Goal: Task Accomplishment & Management: Use online tool/utility

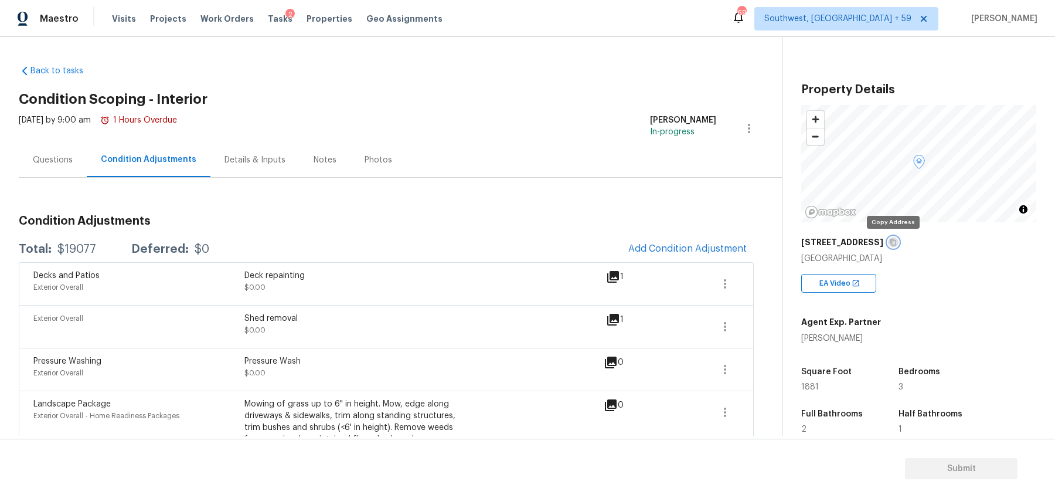
click at [892, 241] on icon "button" at bounding box center [893, 242] width 7 height 7
click at [869, 14] on span "Southwest, [GEOGRAPHIC_DATA] + 59" at bounding box center [837, 19] width 147 height 12
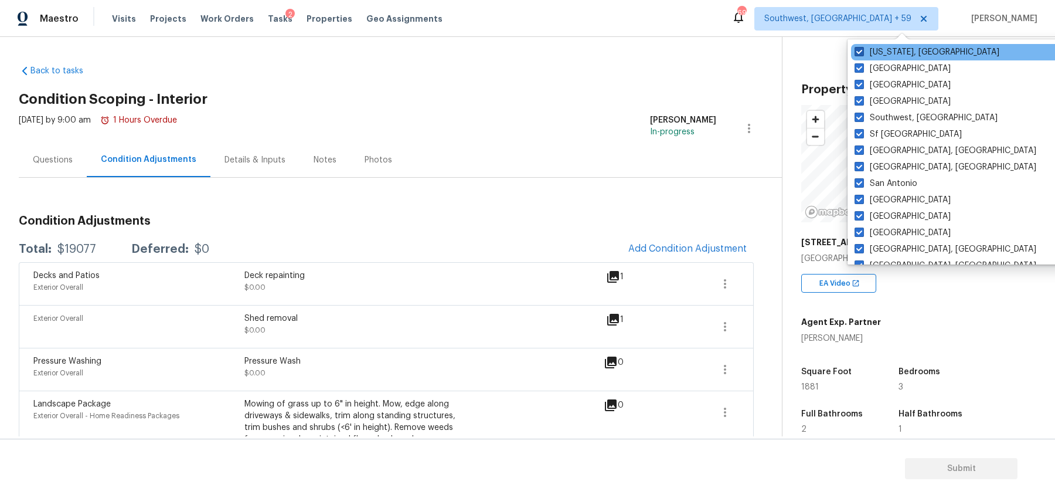
click at [862, 49] on span at bounding box center [859, 51] width 9 height 9
click at [862, 49] on input "[US_STATE], [GEOGRAPHIC_DATA]" at bounding box center [859, 50] width 8 height 8
checkbox input "false"
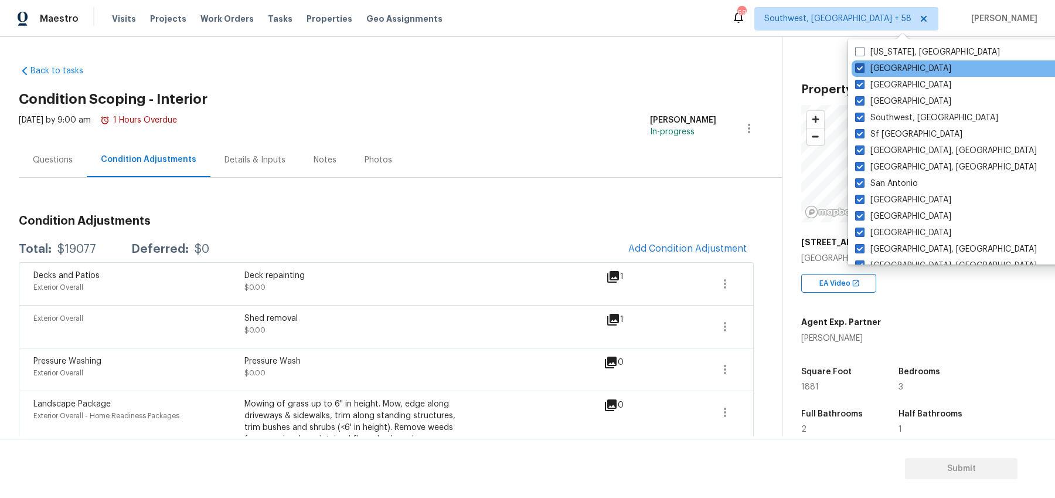
click at [859, 67] on span at bounding box center [859, 67] width 9 height 9
click at [859, 67] on input "[GEOGRAPHIC_DATA]" at bounding box center [859, 67] width 8 height 8
checkbox input "false"
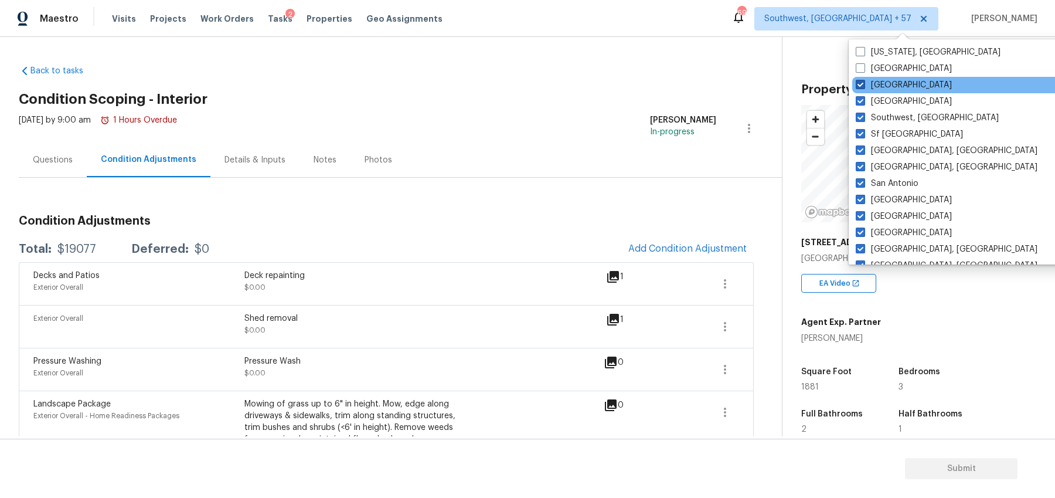
click at [864, 84] on span at bounding box center [860, 84] width 9 height 9
click at [864, 84] on input "[GEOGRAPHIC_DATA]" at bounding box center [860, 83] width 8 height 8
checkbox input "false"
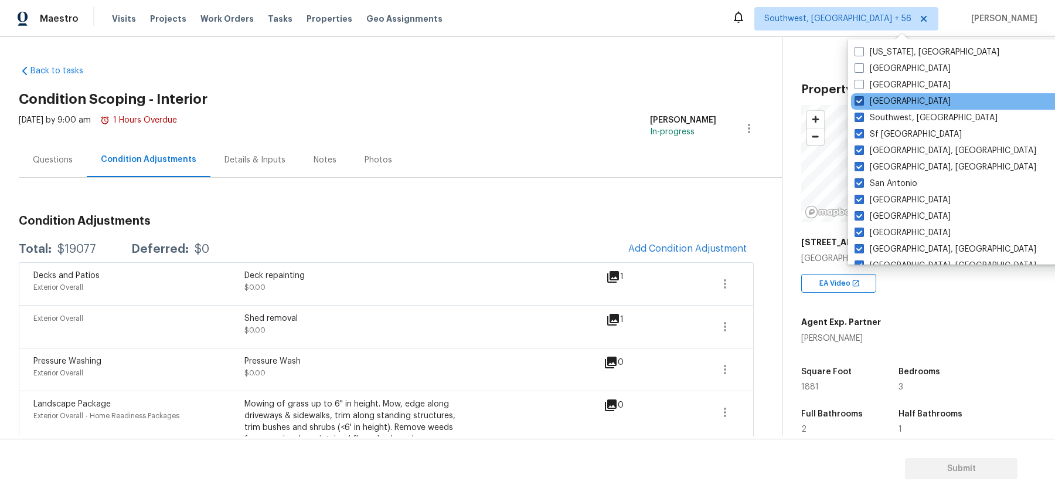
click at [864, 104] on span at bounding box center [859, 100] width 9 height 9
click at [862, 103] on input "[GEOGRAPHIC_DATA]" at bounding box center [859, 100] width 8 height 8
checkbox input "false"
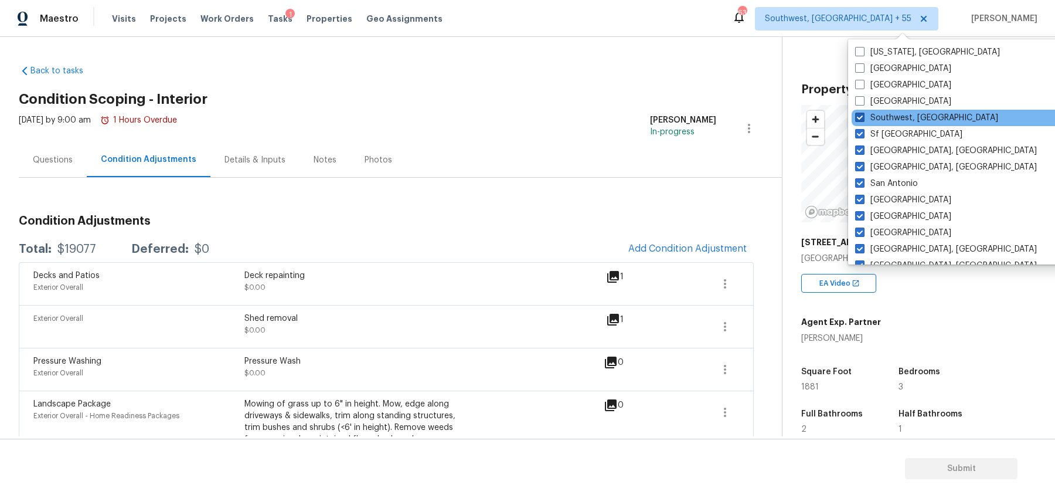
click at [864, 119] on span at bounding box center [859, 117] width 9 height 9
click at [863, 119] on input "Southwest, [GEOGRAPHIC_DATA]" at bounding box center [859, 116] width 8 height 8
checkbox input "false"
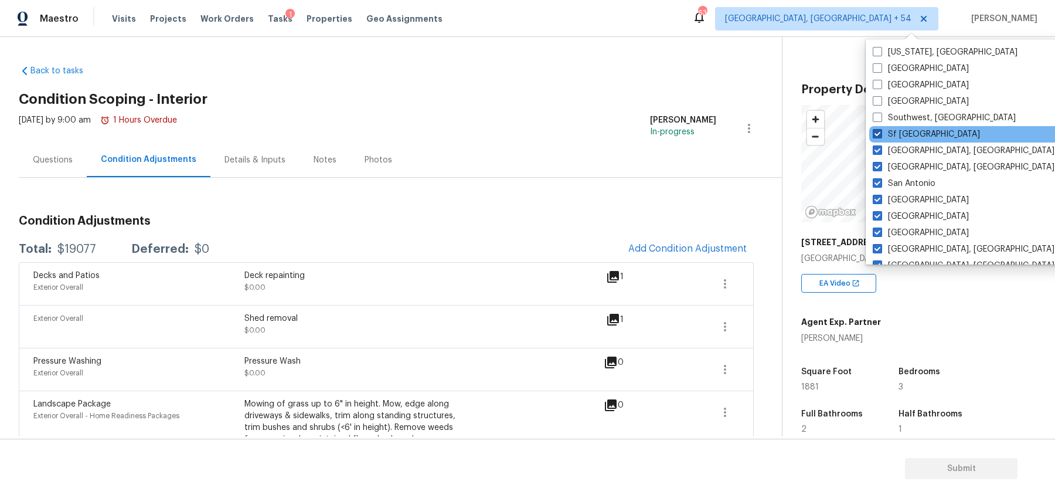
click at [875, 134] on span at bounding box center [877, 133] width 9 height 9
click at [875, 134] on input "Sf [GEOGRAPHIC_DATA]" at bounding box center [877, 132] width 8 height 8
checkbox input "false"
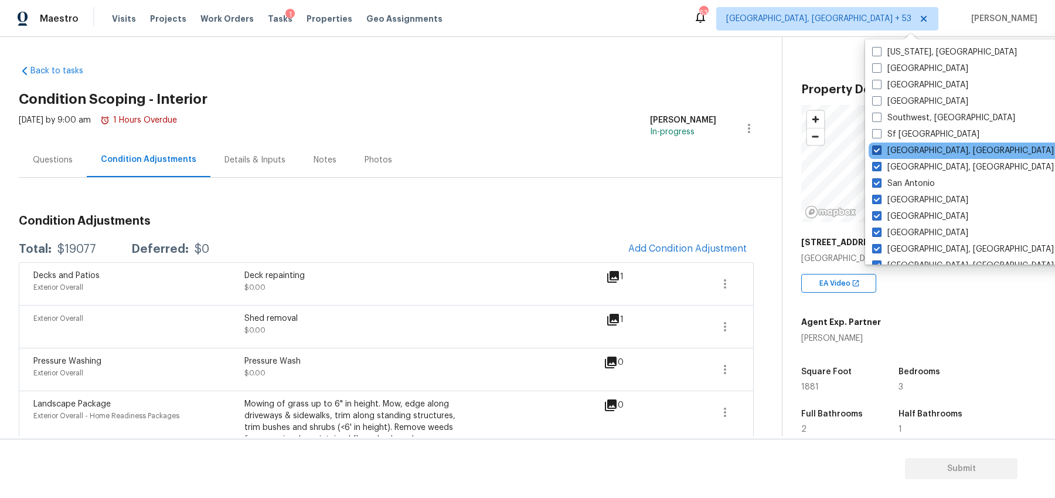
click at [875, 151] on span at bounding box center [876, 149] width 9 height 9
click at [875, 151] on input "[GEOGRAPHIC_DATA], [GEOGRAPHIC_DATA]" at bounding box center [876, 149] width 8 height 8
checkbox input "false"
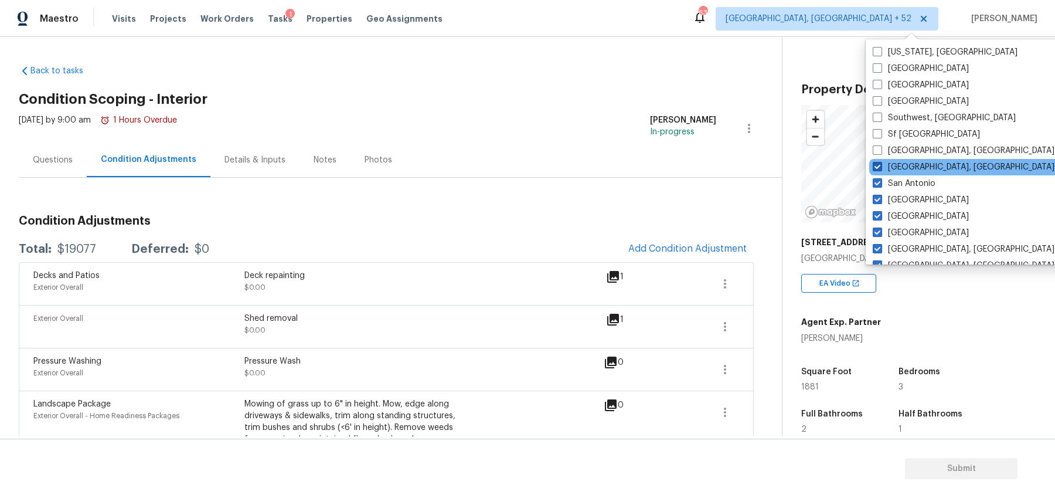
click at [876, 162] on span at bounding box center [877, 166] width 9 height 9
click at [876, 162] on input "[GEOGRAPHIC_DATA], [GEOGRAPHIC_DATA]" at bounding box center [877, 165] width 8 height 8
checkbox input "false"
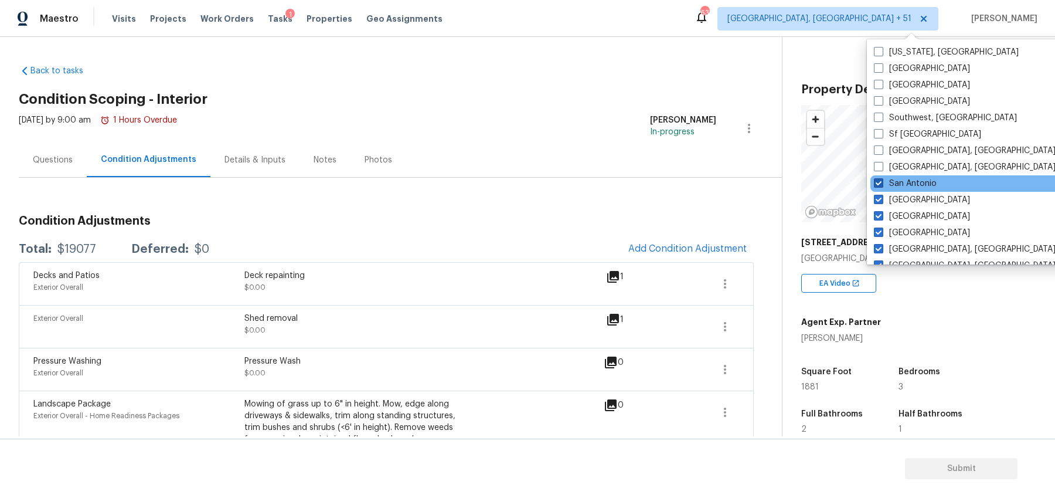
click at [877, 188] on label "San Antonio" at bounding box center [905, 184] width 63 height 12
click at [877, 185] on input "San Antonio" at bounding box center [878, 182] width 8 height 8
checkbox input "false"
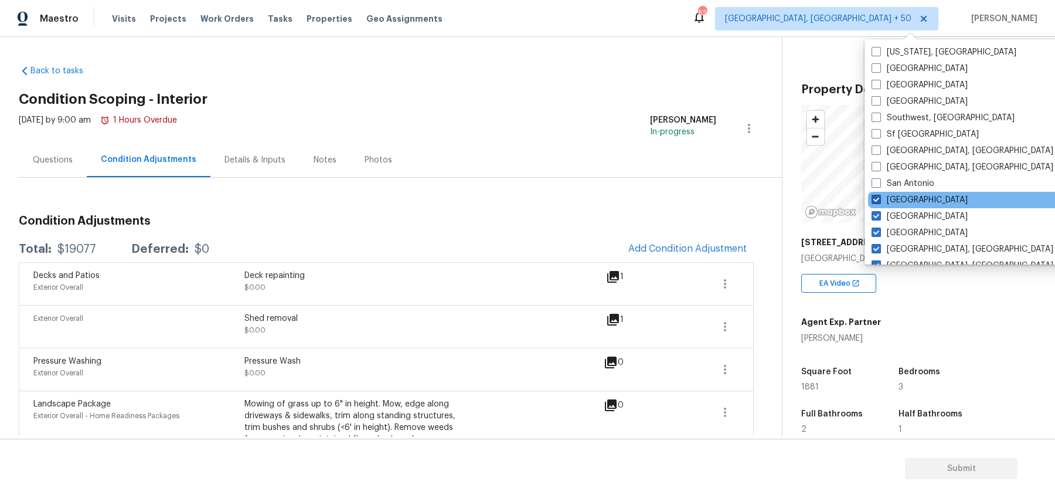
click at [875, 197] on span at bounding box center [876, 199] width 9 height 9
click at [875, 197] on input "[GEOGRAPHIC_DATA]" at bounding box center [876, 198] width 8 height 8
checkbox input "false"
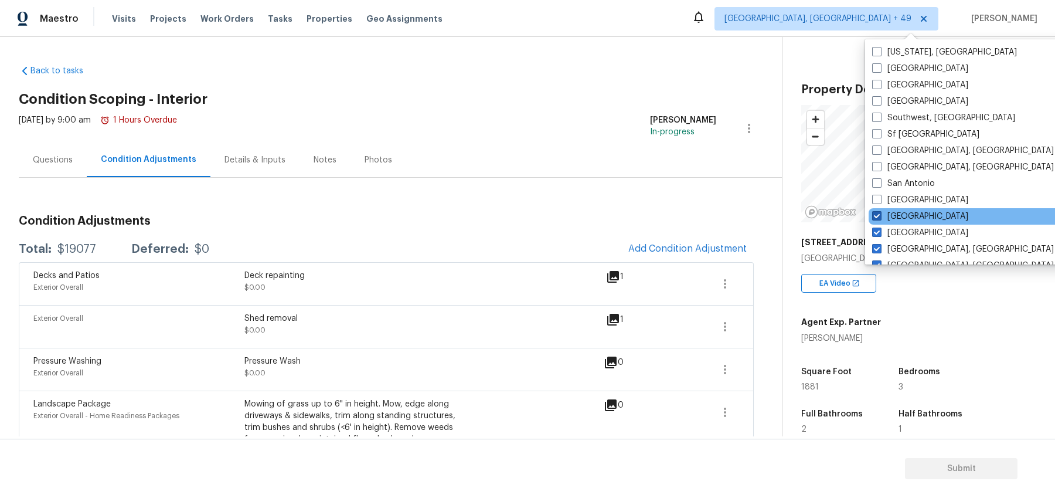
click at [875, 215] on span at bounding box center [876, 215] width 9 height 9
click at [875, 215] on input "[GEOGRAPHIC_DATA]" at bounding box center [876, 214] width 8 height 8
checkbox input "false"
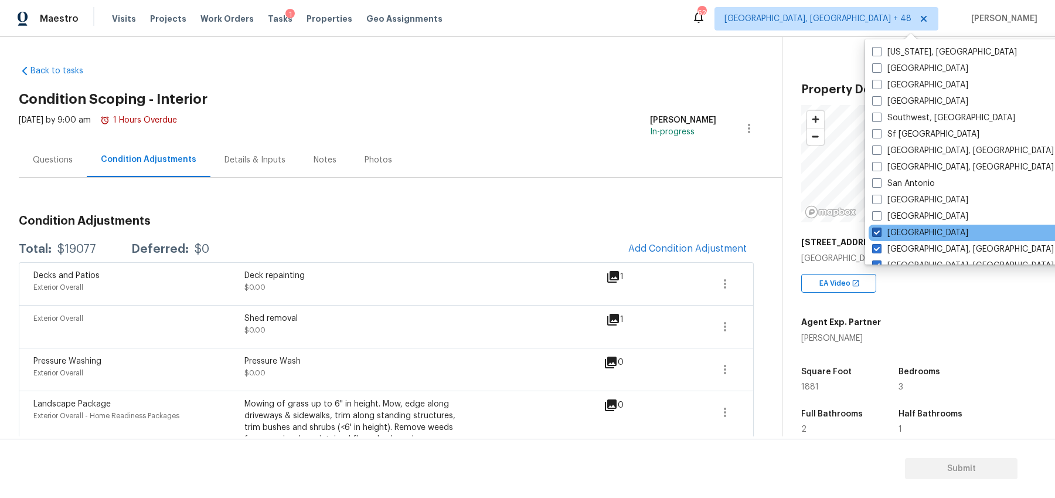
click at [877, 234] on span at bounding box center [876, 231] width 9 height 9
click at [877, 234] on input "[GEOGRAPHIC_DATA]" at bounding box center [876, 231] width 8 height 8
checkbox input "false"
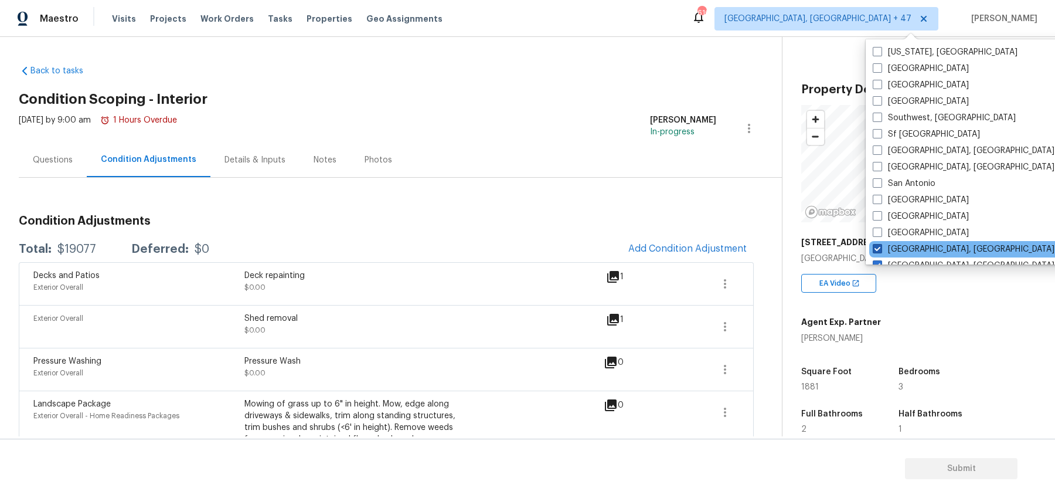
click at [877, 243] on label "[GEOGRAPHIC_DATA], [GEOGRAPHIC_DATA]" at bounding box center [964, 249] width 182 height 12
click at [877, 243] on input "[GEOGRAPHIC_DATA], [GEOGRAPHIC_DATA]" at bounding box center [877, 247] width 8 height 8
checkbox input "false"
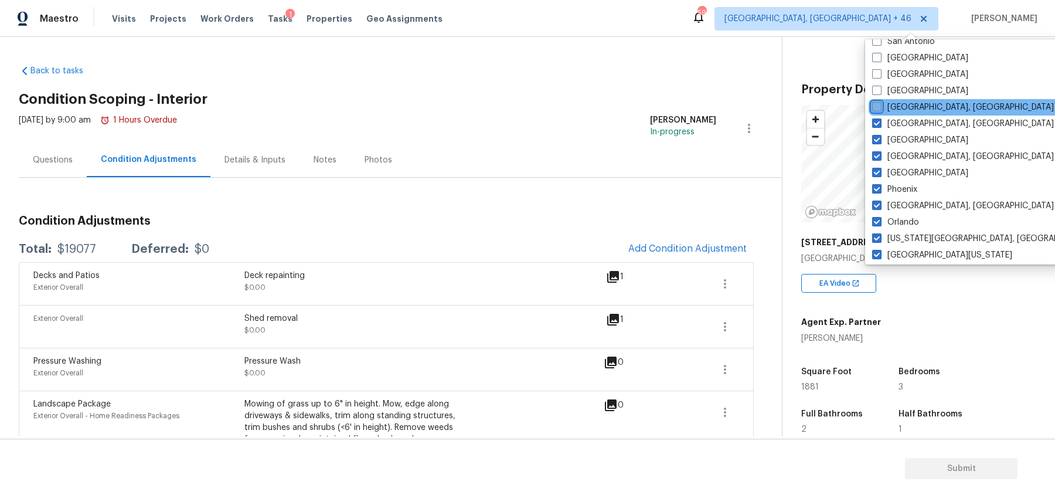
scroll to position [145, 0]
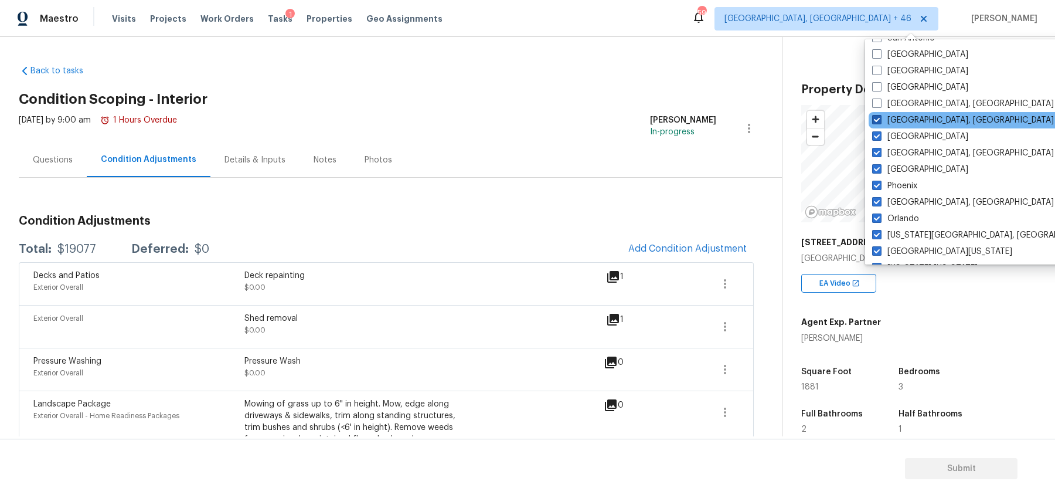
click at [879, 125] on label "[GEOGRAPHIC_DATA], [GEOGRAPHIC_DATA]" at bounding box center [963, 120] width 182 height 12
click at [879, 122] on input "[GEOGRAPHIC_DATA], [GEOGRAPHIC_DATA]" at bounding box center [876, 118] width 8 height 8
checkbox input "false"
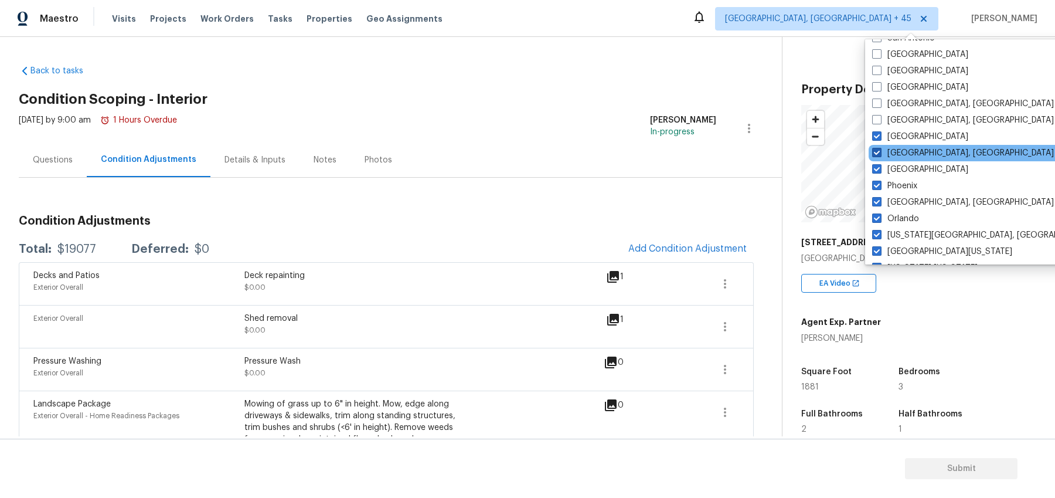
click at [879, 151] on span at bounding box center [876, 152] width 9 height 9
click at [879, 151] on input "[GEOGRAPHIC_DATA], [GEOGRAPHIC_DATA]" at bounding box center [876, 151] width 8 height 8
checkbox input "false"
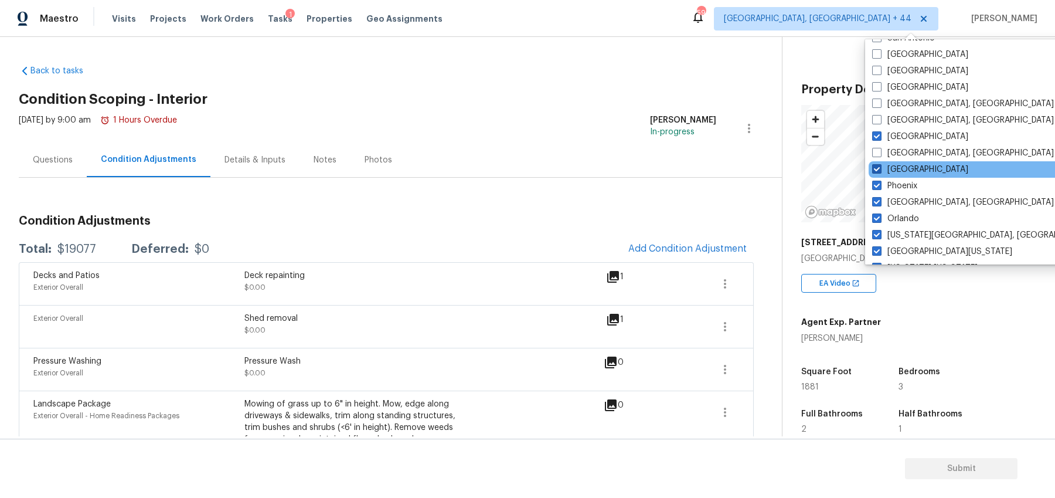
click at [879, 166] on span at bounding box center [876, 168] width 9 height 9
click at [879, 166] on input "[GEOGRAPHIC_DATA]" at bounding box center [876, 168] width 8 height 8
checkbox input "false"
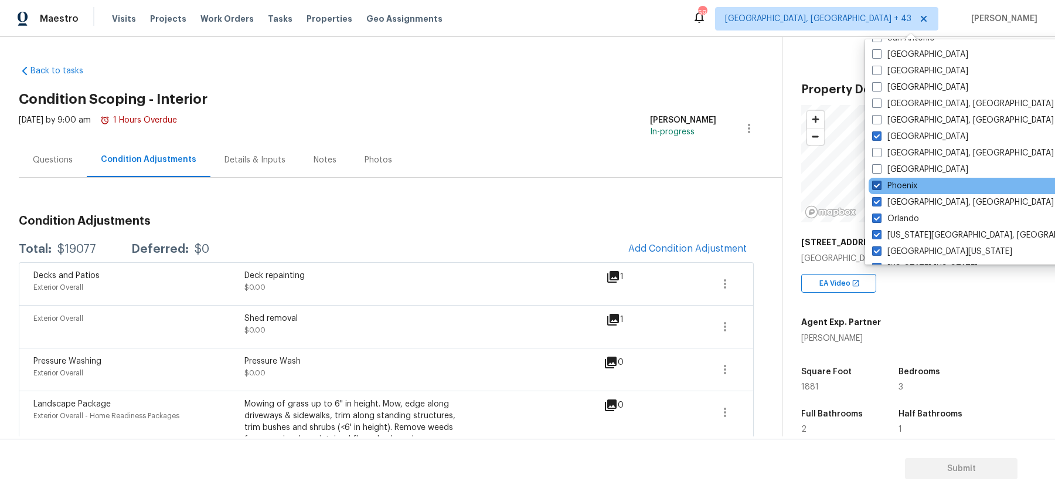
click at [879, 183] on span at bounding box center [876, 185] width 9 height 9
click at [879, 183] on input "Phoenix" at bounding box center [876, 184] width 8 height 8
checkbox input "false"
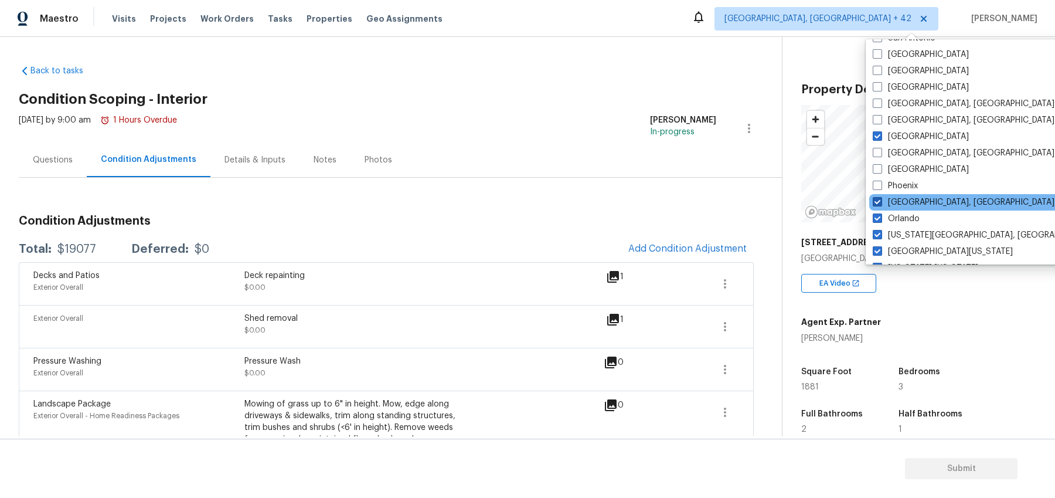
click at [879, 201] on span at bounding box center [877, 201] width 9 height 9
click at [879, 201] on input "[GEOGRAPHIC_DATA], [GEOGRAPHIC_DATA]" at bounding box center [877, 200] width 8 height 8
checkbox input "false"
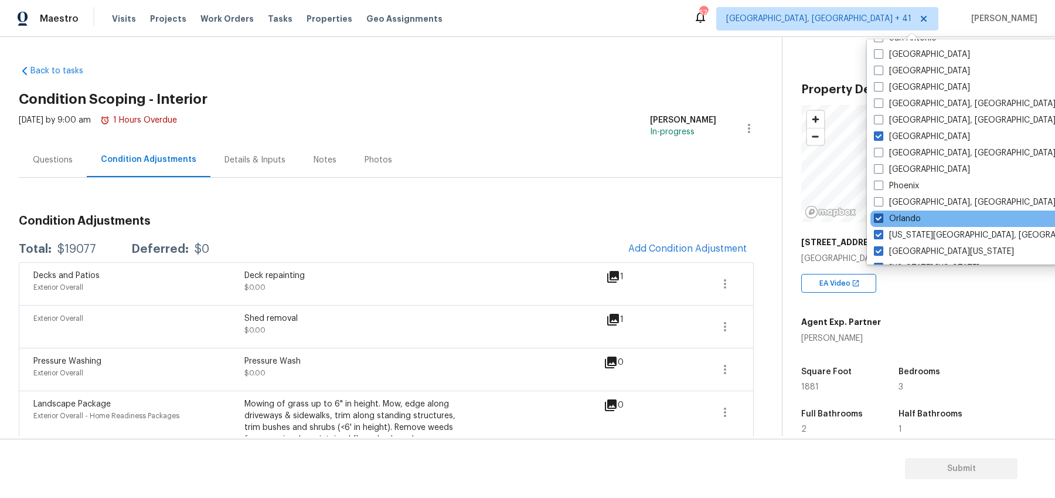
click at [877, 220] on span at bounding box center [878, 217] width 9 height 9
click at [877, 220] on input "Orlando" at bounding box center [878, 217] width 8 height 8
checkbox input "false"
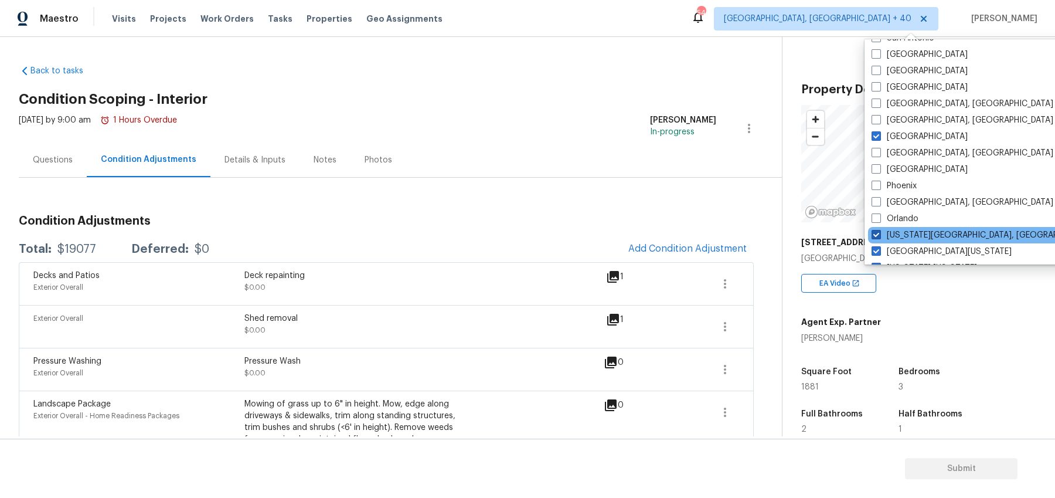
click at [877, 234] on span at bounding box center [876, 234] width 9 height 9
click at [877, 234] on input "[US_STATE][GEOGRAPHIC_DATA], [GEOGRAPHIC_DATA]" at bounding box center [876, 233] width 8 height 8
checkbox input "false"
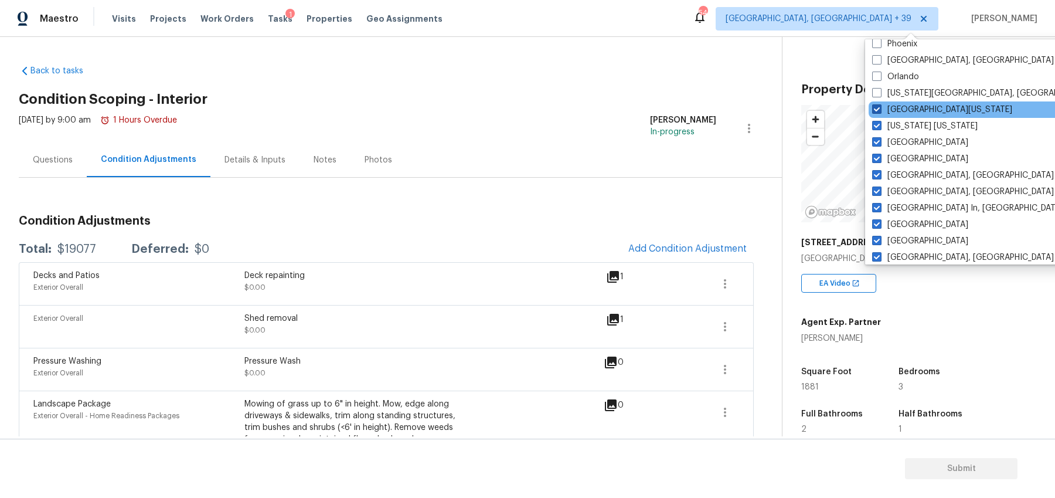
click at [877, 110] on span at bounding box center [876, 108] width 9 height 9
click at [877, 110] on input "[GEOGRAPHIC_DATA][US_STATE]" at bounding box center [876, 108] width 8 height 8
checkbox input "false"
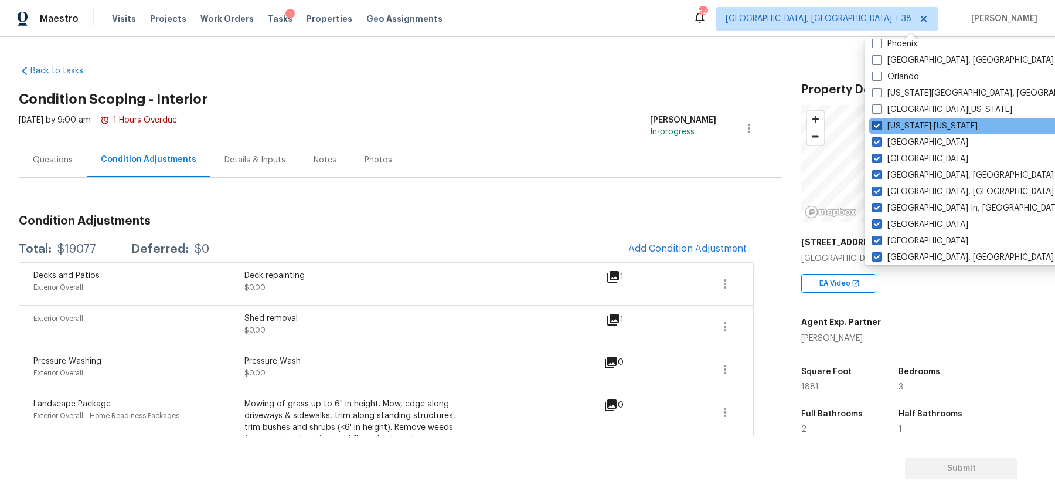
click at [877, 126] on span at bounding box center [876, 125] width 9 height 9
click at [877, 126] on input "[US_STATE] [US_STATE]" at bounding box center [876, 124] width 8 height 8
checkbox input "false"
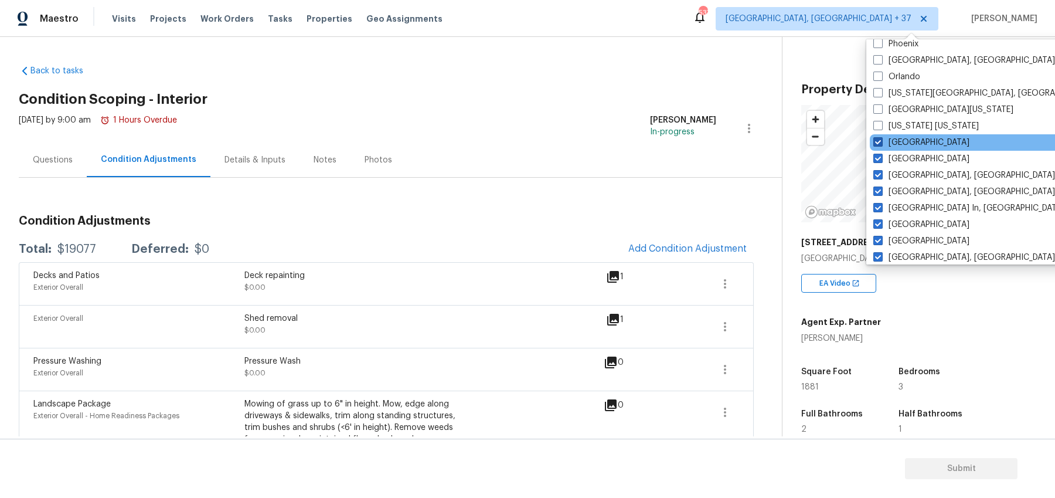
click at [877, 144] on span at bounding box center [877, 141] width 9 height 9
click at [877, 144] on input "[GEOGRAPHIC_DATA]" at bounding box center [877, 141] width 8 height 8
checkbox input "false"
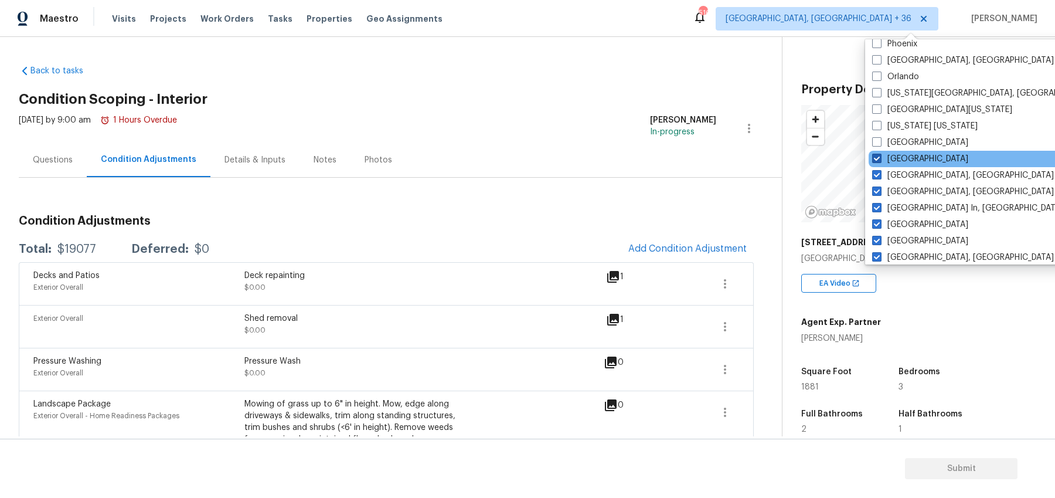
click at [879, 158] on span at bounding box center [876, 158] width 9 height 9
click at [879, 158] on input "[GEOGRAPHIC_DATA]" at bounding box center [876, 157] width 8 height 8
checkbox input "false"
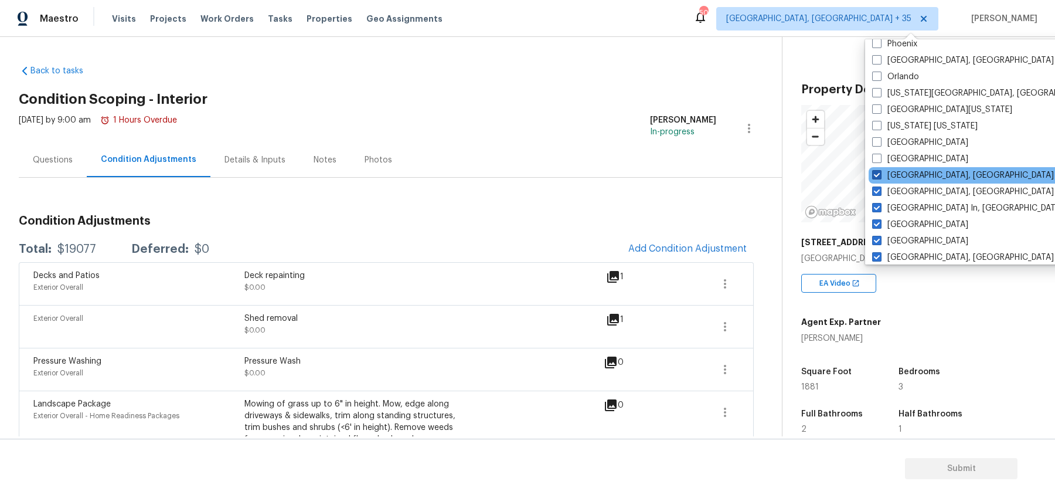
click at [879, 177] on span at bounding box center [876, 174] width 9 height 9
click at [879, 177] on input "[GEOGRAPHIC_DATA], [GEOGRAPHIC_DATA]" at bounding box center [876, 173] width 8 height 8
checkbox input "false"
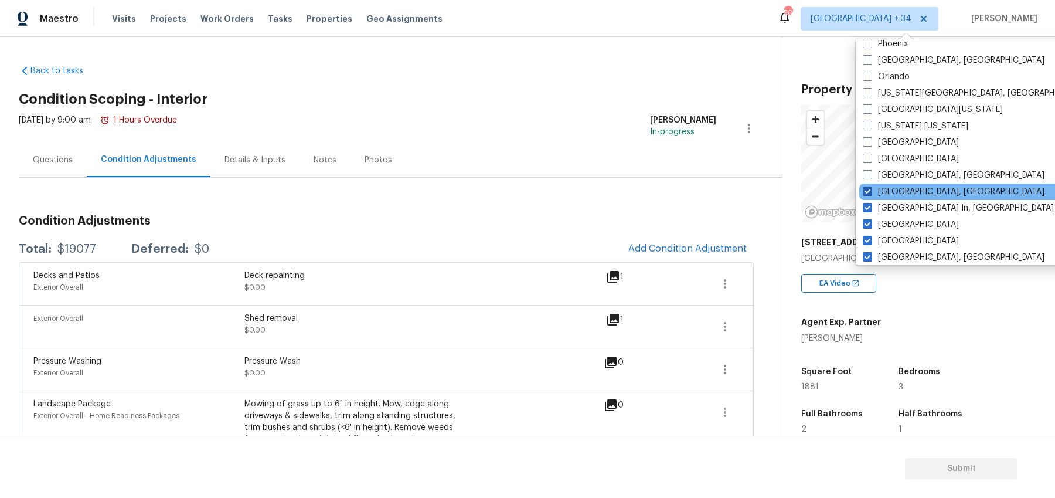
click at [871, 189] on span at bounding box center [867, 190] width 9 height 9
click at [871, 189] on input "[GEOGRAPHIC_DATA], [GEOGRAPHIC_DATA]" at bounding box center [867, 190] width 8 height 8
checkbox input "false"
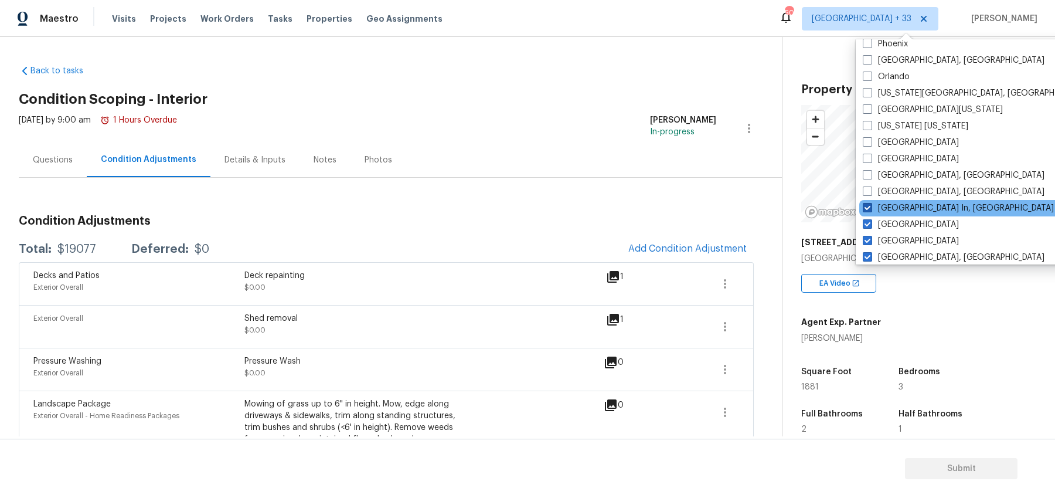
click at [868, 209] on span at bounding box center [867, 207] width 9 height 9
click at [868, 209] on input "[GEOGRAPHIC_DATA] In, [GEOGRAPHIC_DATA]" at bounding box center [867, 206] width 8 height 8
checkbox input "false"
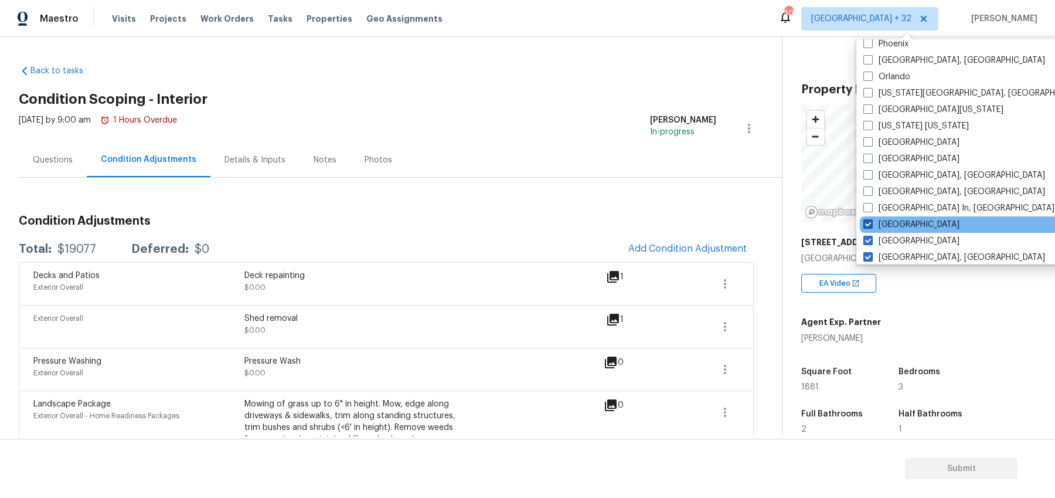
click at [868, 222] on span at bounding box center [868, 223] width 9 height 9
click at [868, 222] on input "[GEOGRAPHIC_DATA]" at bounding box center [868, 223] width 8 height 8
checkbox input "false"
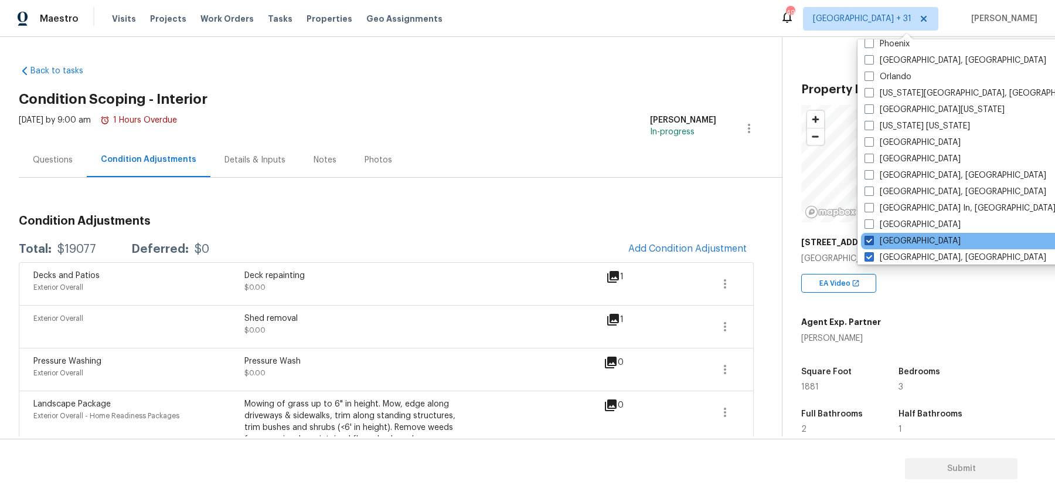
click at [868, 235] on label "[GEOGRAPHIC_DATA]" at bounding box center [913, 241] width 96 height 12
click at [868, 235] on input "[GEOGRAPHIC_DATA]" at bounding box center [869, 239] width 8 height 8
checkbox input "false"
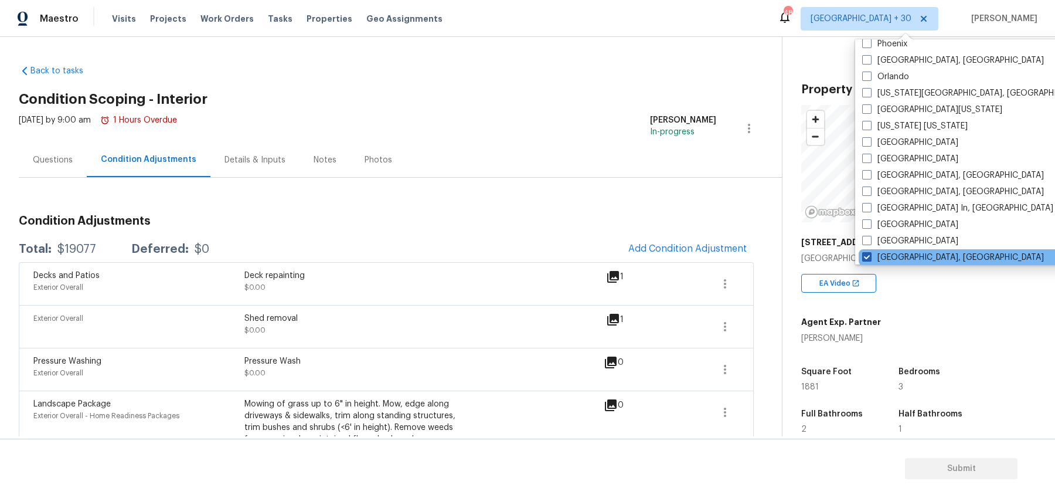
click at [867, 259] on span at bounding box center [866, 256] width 9 height 9
click at [867, 259] on input "[GEOGRAPHIC_DATA], [GEOGRAPHIC_DATA]" at bounding box center [866, 255] width 8 height 8
checkbox input "false"
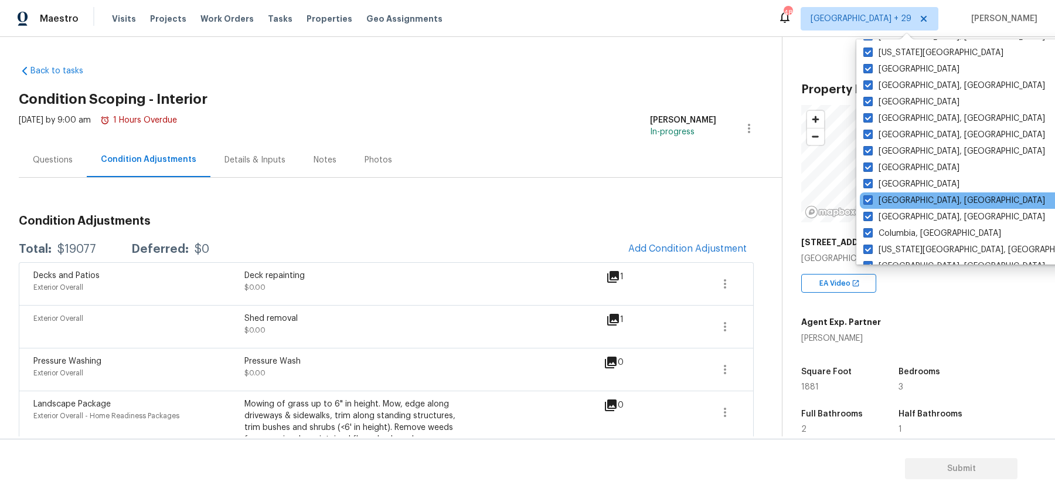
scroll to position [478, 0]
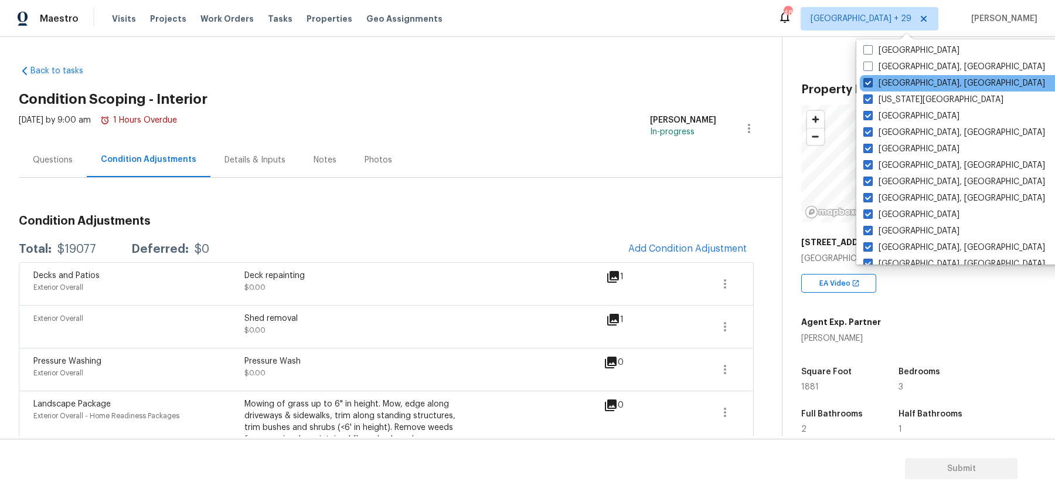
click at [869, 78] on span at bounding box center [868, 82] width 9 height 9
click at [869, 78] on input "[GEOGRAPHIC_DATA], [GEOGRAPHIC_DATA]" at bounding box center [868, 81] width 8 height 8
checkbox input "false"
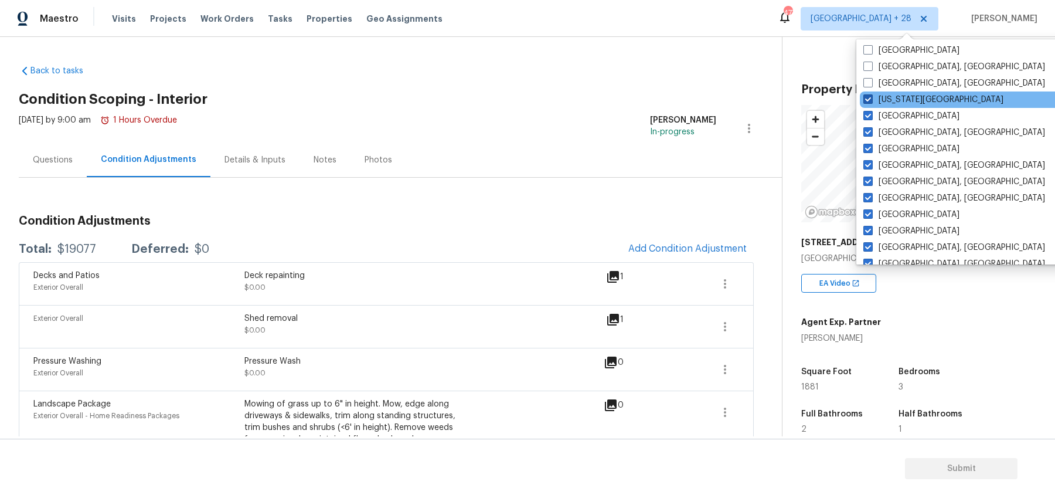
click at [869, 97] on span at bounding box center [868, 98] width 9 height 9
click at [869, 97] on input "[US_STATE][GEOGRAPHIC_DATA]" at bounding box center [868, 98] width 8 height 8
checkbox input "false"
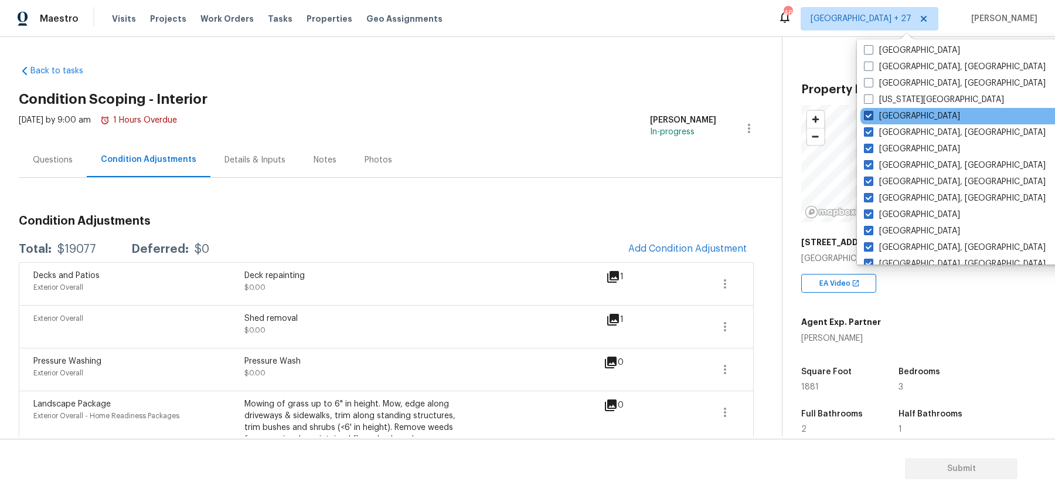
click at [868, 115] on span at bounding box center [868, 115] width 9 height 9
click at [868, 115] on input "[GEOGRAPHIC_DATA]" at bounding box center [868, 114] width 8 height 8
checkbox input "false"
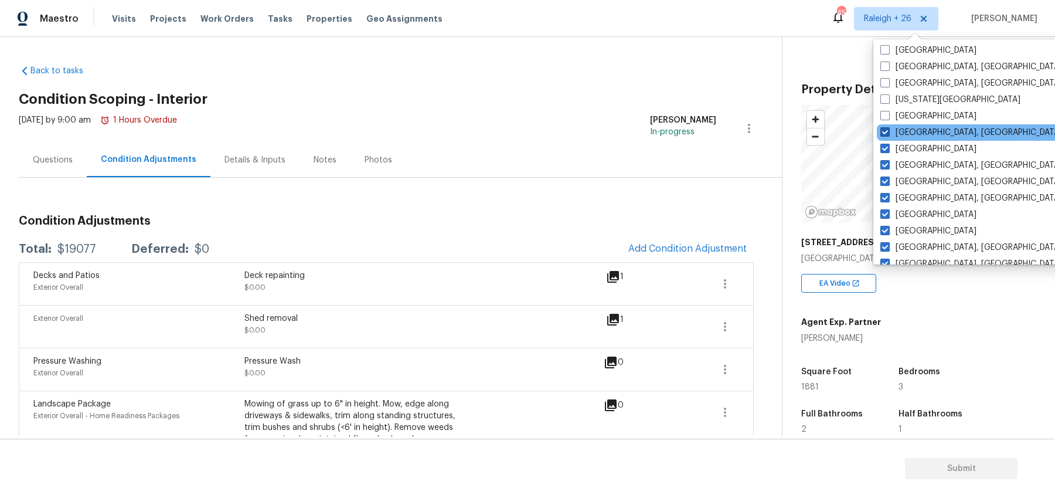
click at [886, 132] on span at bounding box center [885, 131] width 9 height 9
click at [886, 132] on input "[GEOGRAPHIC_DATA], [GEOGRAPHIC_DATA]" at bounding box center [885, 131] width 8 height 8
checkbox input "false"
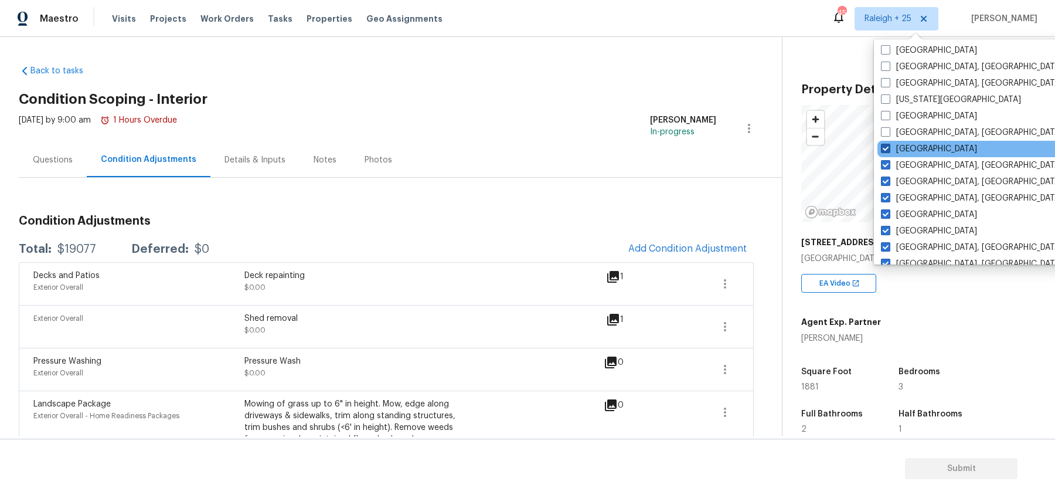
click at [886, 144] on span at bounding box center [885, 148] width 9 height 9
click at [886, 144] on input "[GEOGRAPHIC_DATA]" at bounding box center [885, 147] width 8 height 8
checkbox input "false"
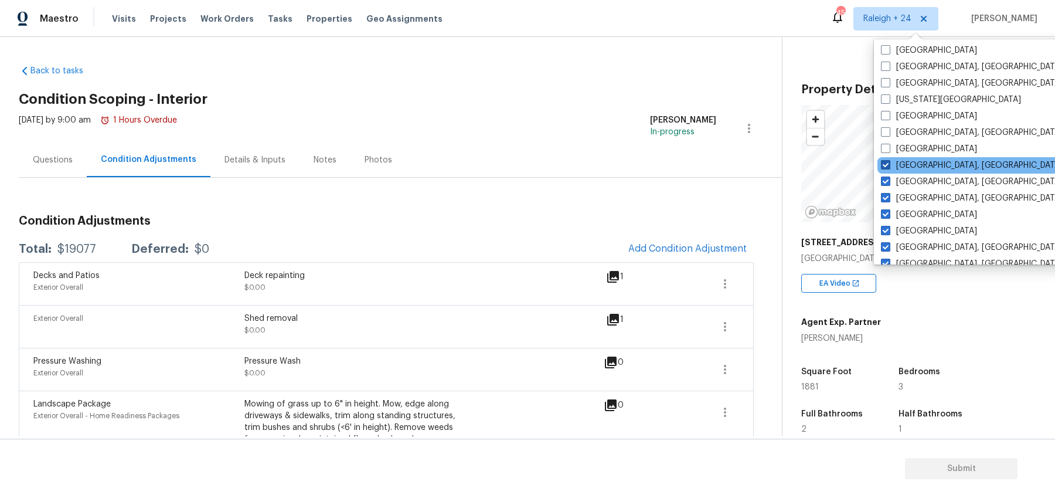
click at [886, 167] on span at bounding box center [885, 164] width 9 height 9
click at [886, 167] on input "[GEOGRAPHIC_DATA], [GEOGRAPHIC_DATA]" at bounding box center [885, 163] width 8 height 8
checkbox input "false"
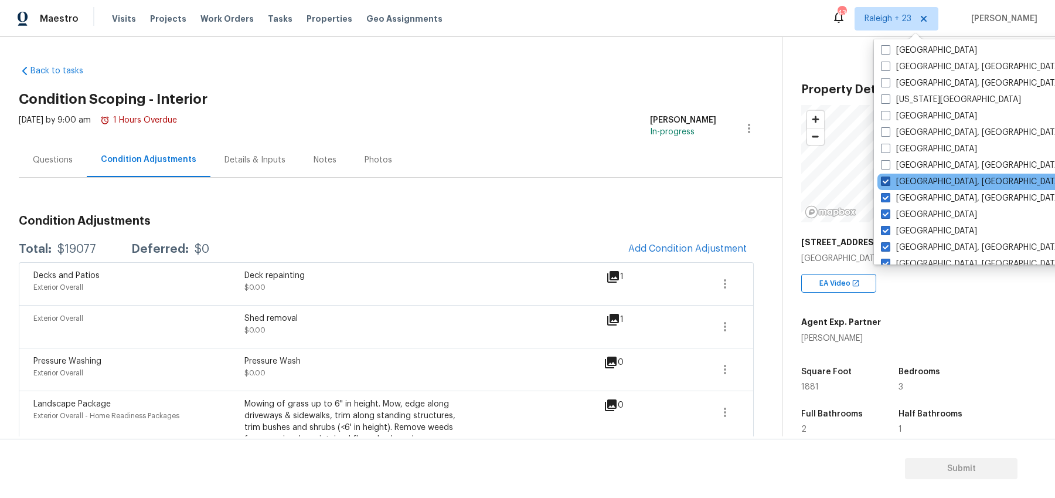
click at [888, 181] on span at bounding box center [885, 180] width 9 height 9
click at [888, 181] on input "[GEOGRAPHIC_DATA], [GEOGRAPHIC_DATA]" at bounding box center [885, 180] width 8 height 8
checkbox input "false"
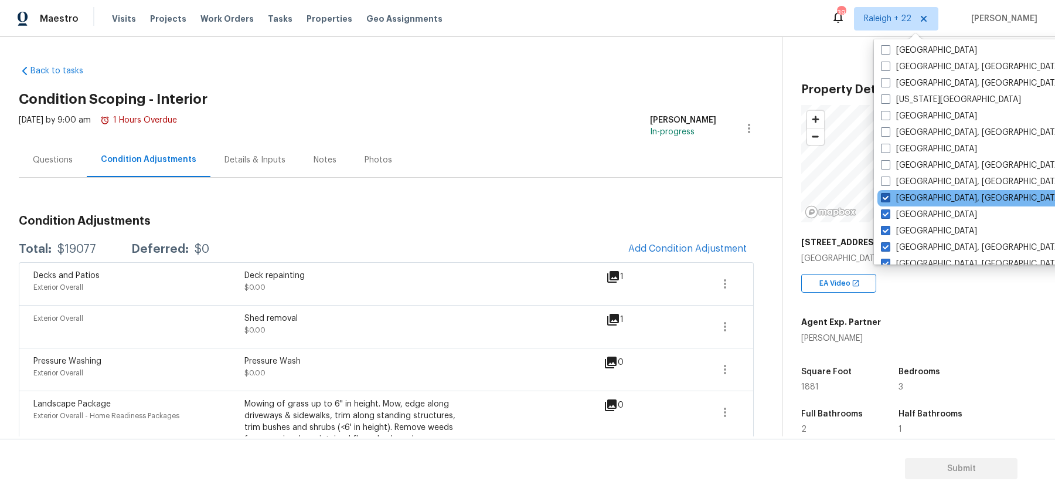
click at [888, 199] on span at bounding box center [885, 197] width 9 height 9
click at [888, 199] on input "[GEOGRAPHIC_DATA], [GEOGRAPHIC_DATA]" at bounding box center [885, 196] width 8 height 8
checkbox input "false"
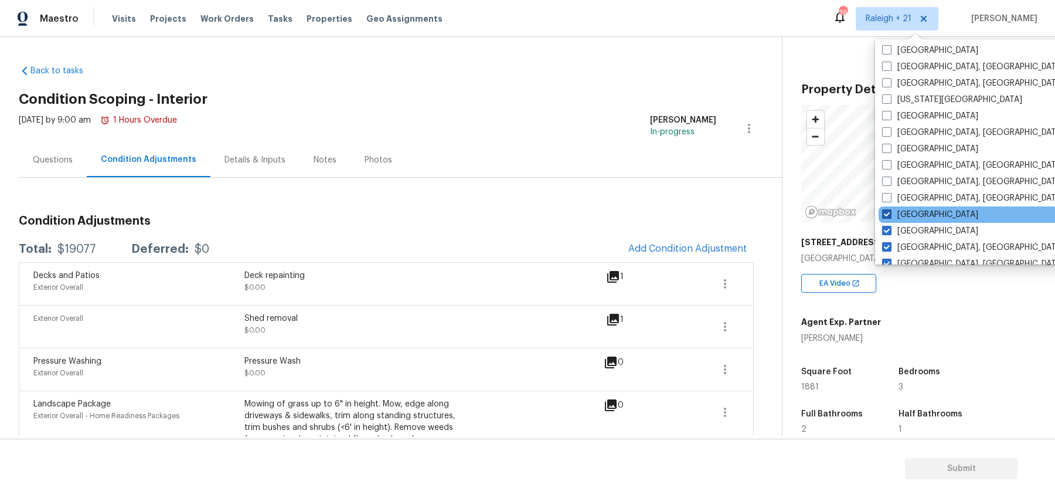
click at [888, 210] on span at bounding box center [886, 213] width 9 height 9
click at [888, 210] on input "[GEOGRAPHIC_DATA]" at bounding box center [886, 213] width 8 height 8
checkbox input "false"
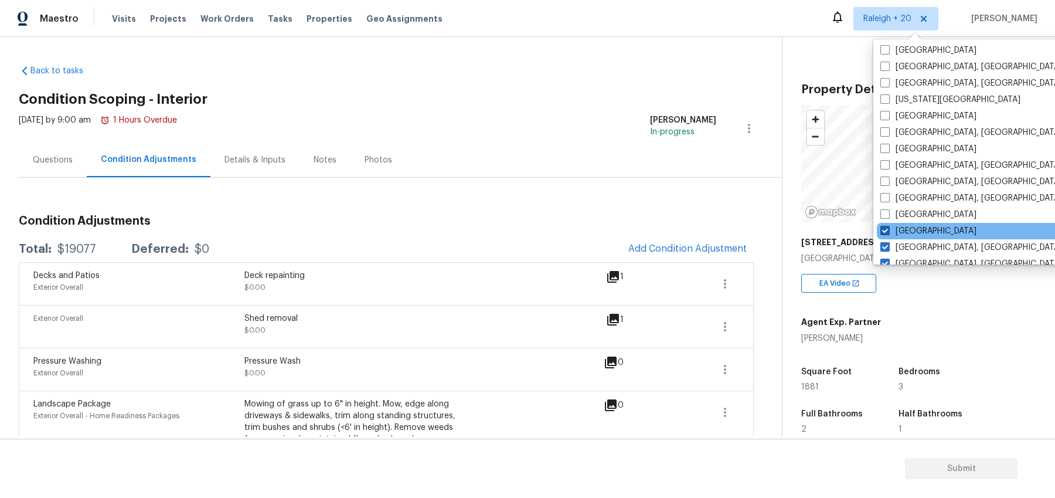
click at [888, 232] on span at bounding box center [885, 230] width 9 height 9
click at [888, 232] on input "[GEOGRAPHIC_DATA]" at bounding box center [885, 229] width 8 height 8
checkbox input "false"
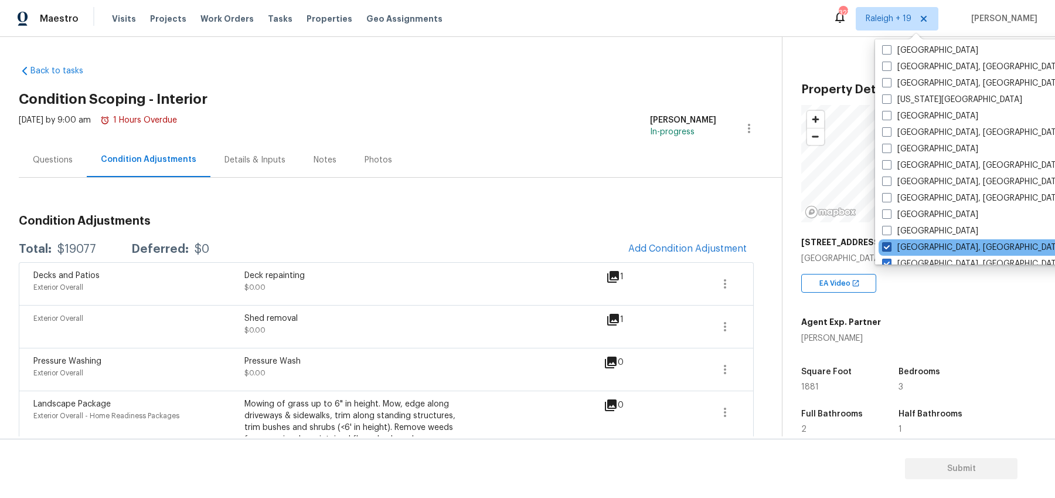
click at [888, 249] on span at bounding box center [886, 246] width 9 height 9
click at [888, 249] on input "[GEOGRAPHIC_DATA], [GEOGRAPHIC_DATA]" at bounding box center [886, 246] width 8 height 8
checkbox input "false"
click at [888, 260] on span at bounding box center [886, 263] width 9 height 9
click at [888, 260] on input "[GEOGRAPHIC_DATA], [GEOGRAPHIC_DATA]" at bounding box center [886, 262] width 8 height 8
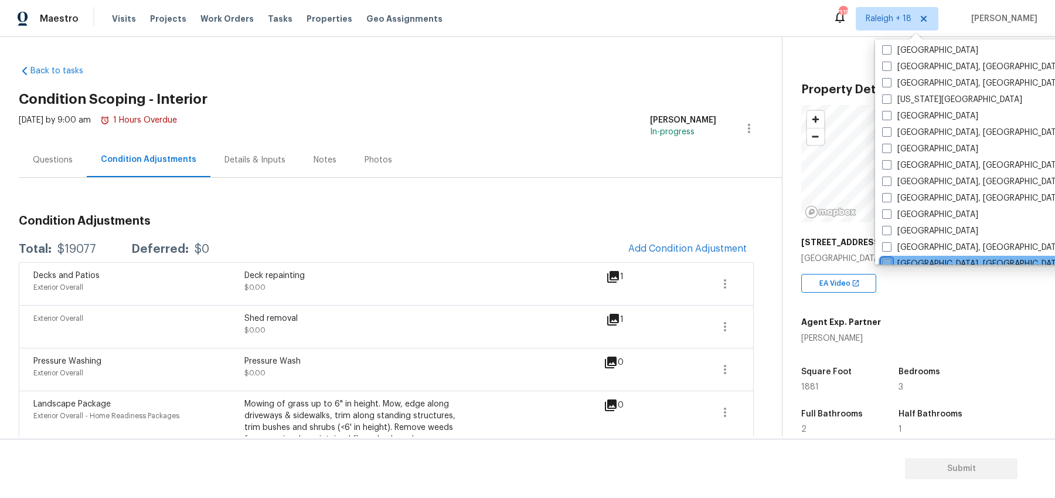
checkbox input "false"
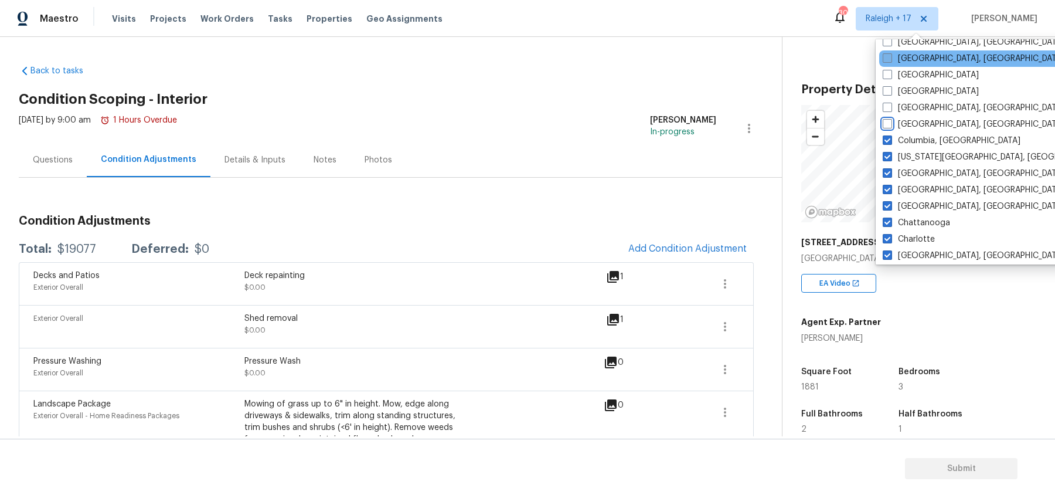
scroll to position [652, 0]
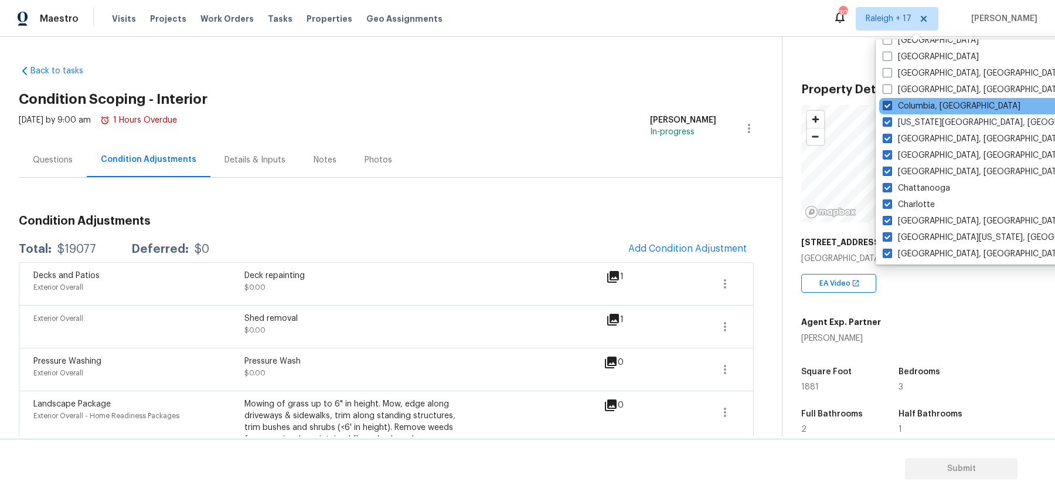
click at [889, 101] on span at bounding box center [887, 105] width 9 height 9
click at [889, 100] on input "Columbia, [GEOGRAPHIC_DATA]" at bounding box center [887, 104] width 8 height 8
checkbox input "false"
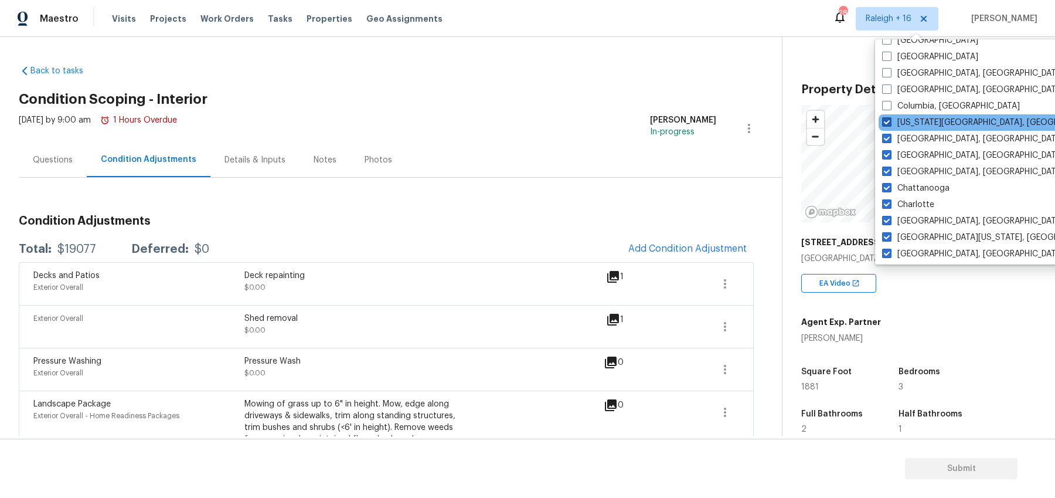
click at [890, 117] on span at bounding box center [886, 121] width 9 height 9
click at [890, 117] on input "[US_STATE][GEOGRAPHIC_DATA], [GEOGRAPHIC_DATA]" at bounding box center [886, 121] width 8 height 8
checkbox input "false"
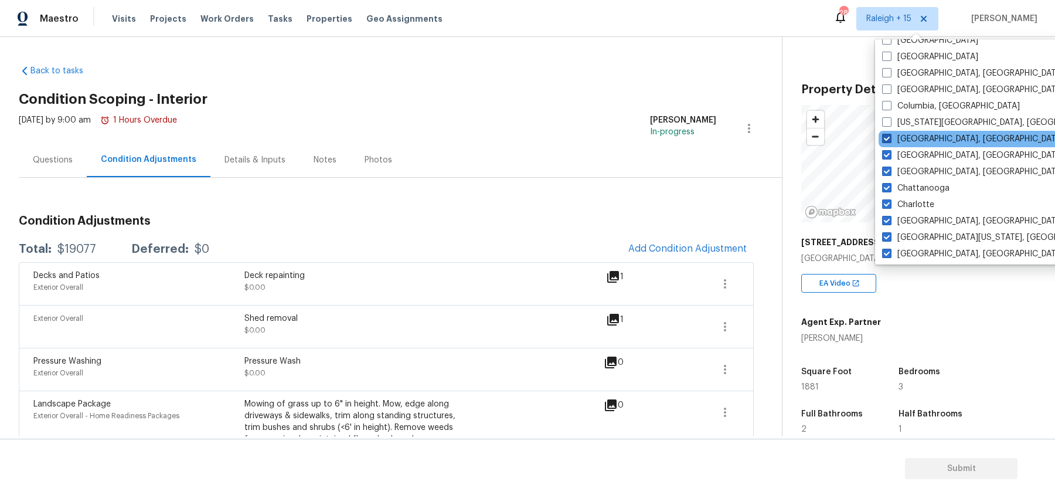
click at [889, 141] on span at bounding box center [886, 138] width 9 height 9
click at [889, 141] on input "[GEOGRAPHIC_DATA], [GEOGRAPHIC_DATA]" at bounding box center [886, 137] width 8 height 8
checkbox input "false"
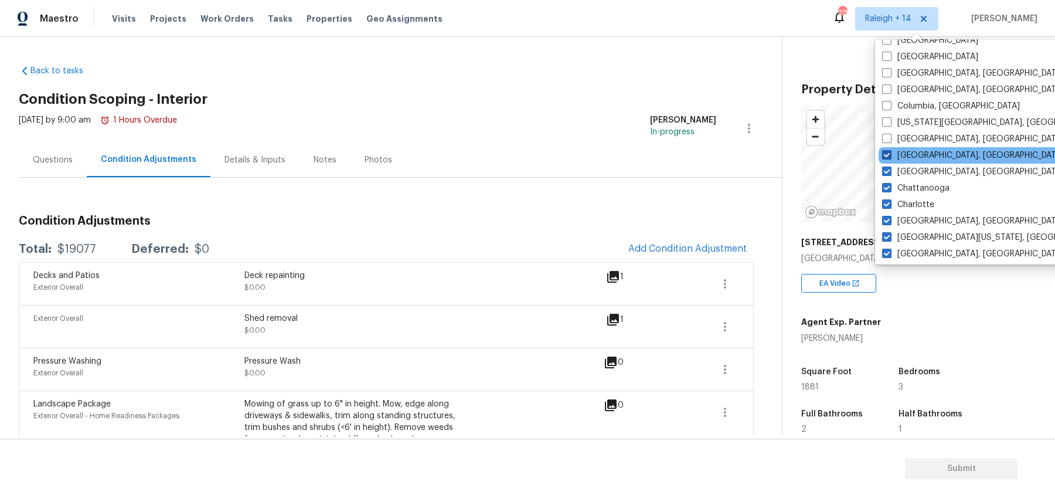
click at [889, 154] on span at bounding box center [886, 154] width 9 height 9
click at [889, 154] on input "[GEOGRAPHIC_DATA], [GEOGRAPHIC_DATA]" at bounding box center [886, 153] width 8 height 8
checkbox input "false"
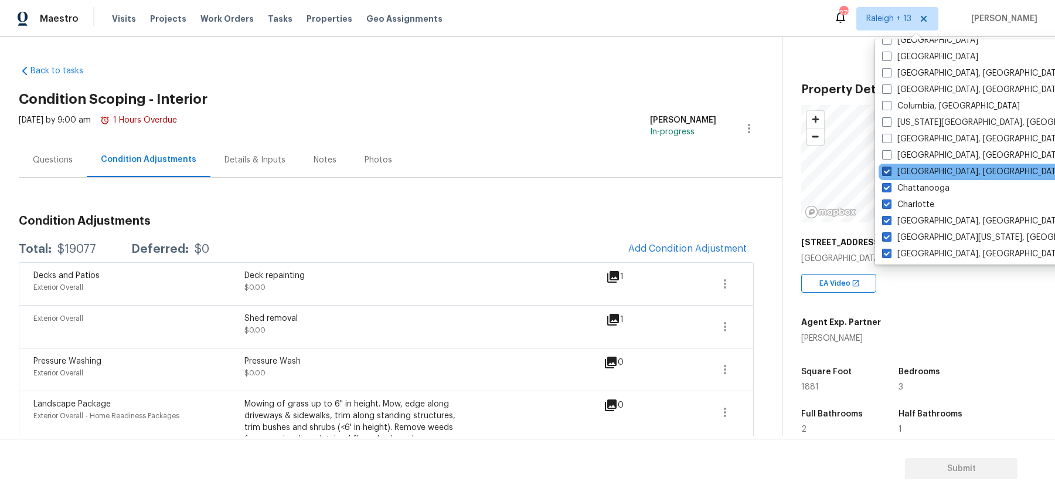
click at [889, 171] on span at bounding box center [886, 170] width 9 height 9
click at [889, 171] on input "[GEOGRAPHIC_DATA], [GEOGRAPHIC_DATA]" at bounding box center [886, 170] width 8 height 8
checkbox input "false"
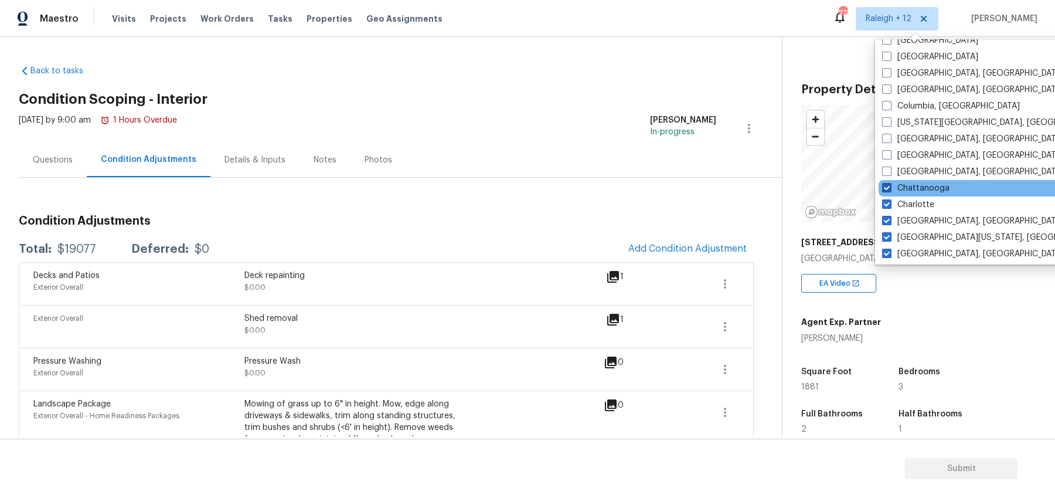
click at [889, 185] on span at bounding box center [886, 187] width 9 height 9
click at [889, 185] on input "Chattanooga" at bounding box center [886, 186] width 8 height 8
checkbox input "false"
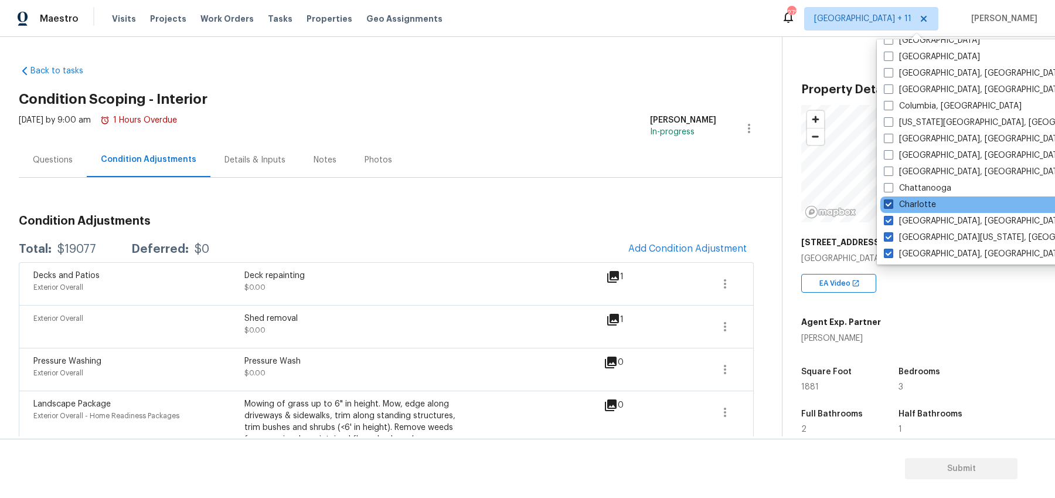
click at [890, 200] on span at bounding box center [888, 203] width 9 height 9
click at [890, 200] on input "Charlotte" at bounding box center [888, 203] width 8 height 8
checkbox input "false"
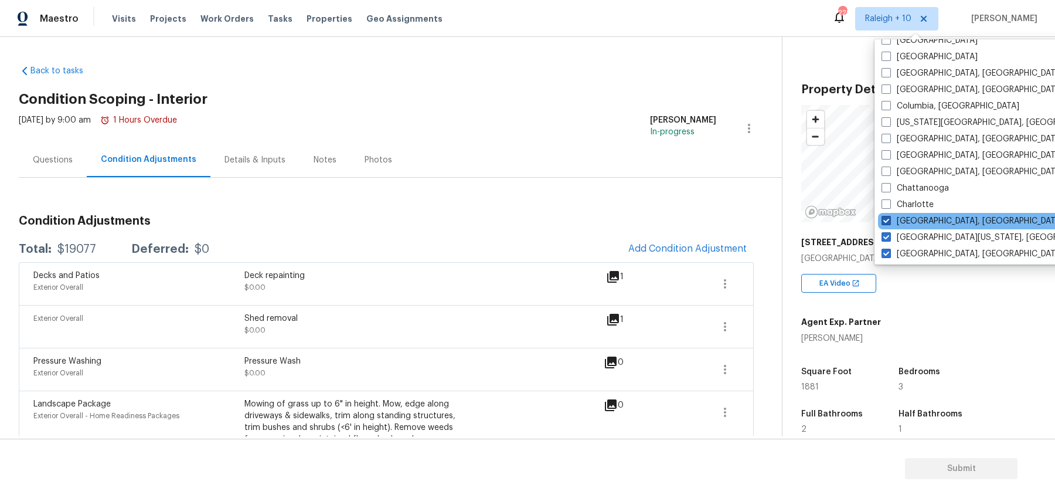
click at [886, 221] on span at bounding box center [886, 220] width 9 height 9
click at [886, 221] on input "[GEOGRAPHIC_DATA], [GEOGRAPHIC_DATA]" at bounding box center [886, 219] width 8 height 8
checkbox input "false"
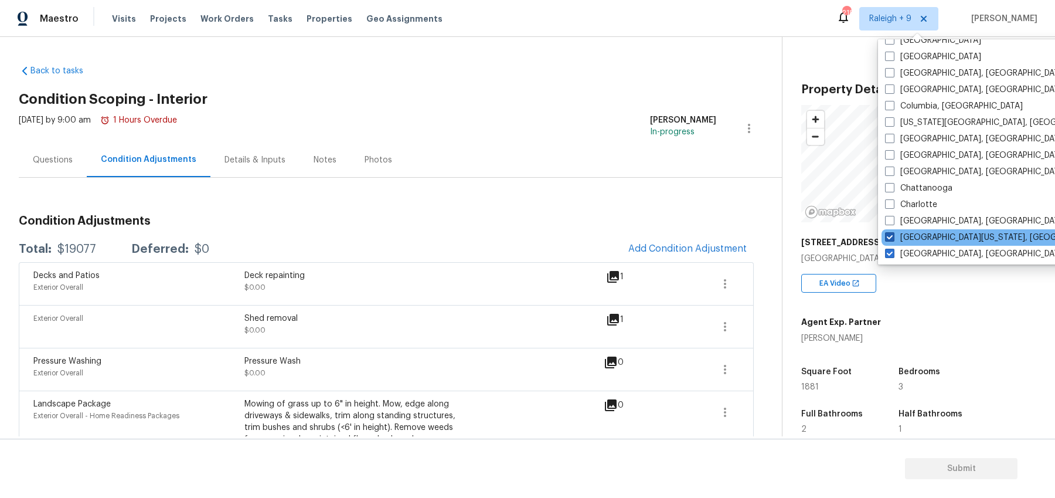
click at [889, 234] on span at bounding box center [889, 236] width 9 height 9
click at [889, 234] on input "[GEOGRAPHIC_DATA][US_STATE], [GEOGRAPHIC_DATA]" at bounding box center [889, 236] width 8 height 8
checkbox input "false"
click at [890, 251] on span at bounding box center [889, 253] width 9 height 9
click at [890, 251] on input "[GEOGRAPHIC_DATA], [GEOGRAPHIC_DATA]" at bounding box center [889, 252] width 8 height 8
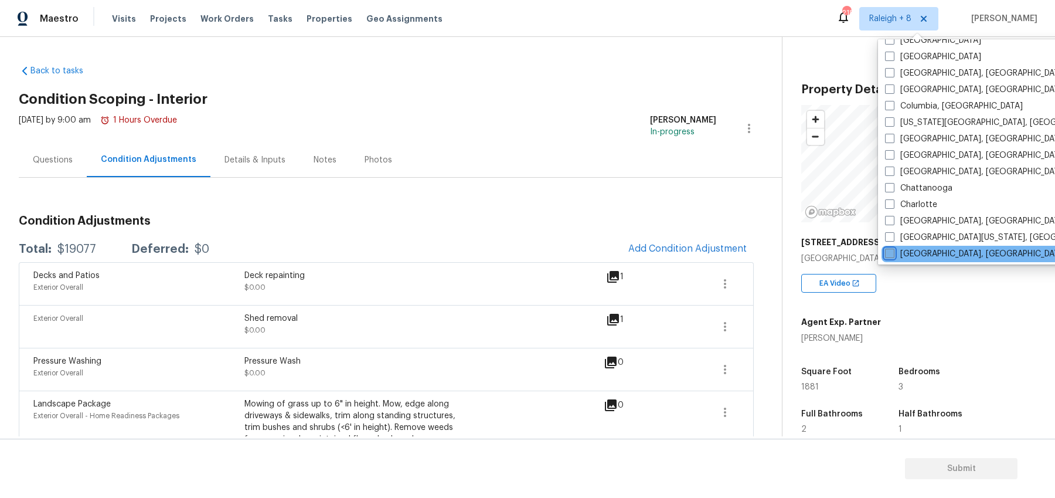
checkbox input "false"
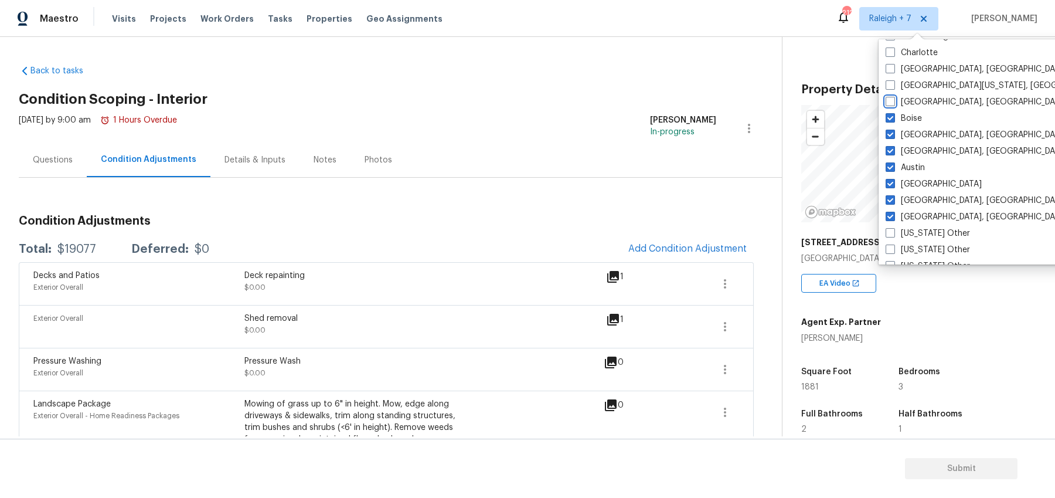
scroll to position [806, 0]
click at [890, 115] on span at bounding box center [890, 115] width 9 height 9
click at [890, 115] on input "Boise" at bounding box center [890, 114] width 8 height 8
checkbox input "false"
click at [890, 127] on span at bounding box center [889, 131] width 9 height 9
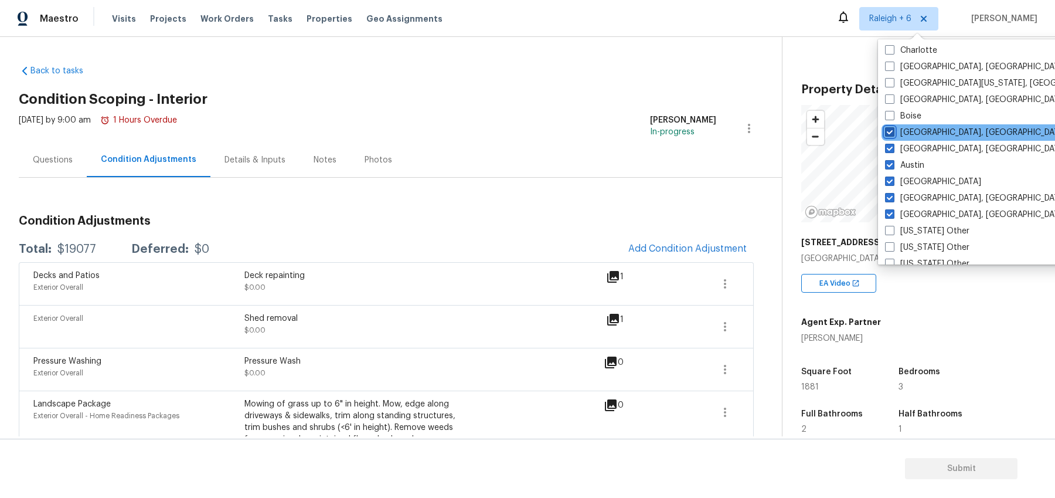
click at [890, 127] on input "[GEOGRAPHIC_DATA], [GEOGRAPHIC_DATA]" at bounding box center [889, 131] width 8 height 8
checkbox input "false"
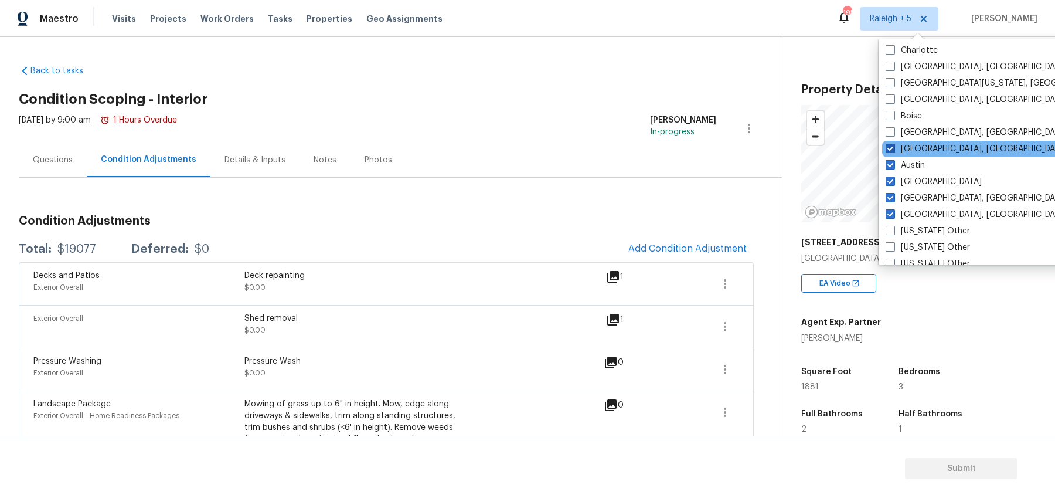
click at [890, 145] on span at bounding box center [890, 148] width 9 height 9
click at [890, 145] on input "[GEOGRAPHIC_DATA], [GEOGRAPHIC_DATA]" at bounding box center [890, 147] width 8 height 8
checkbox input "false"
click at [890, 162] on span at bounding box center [889, 164] width 9 height 9
click at [890, 162] on input "Austin" at bounding box center [889, 163] width 8 height 8
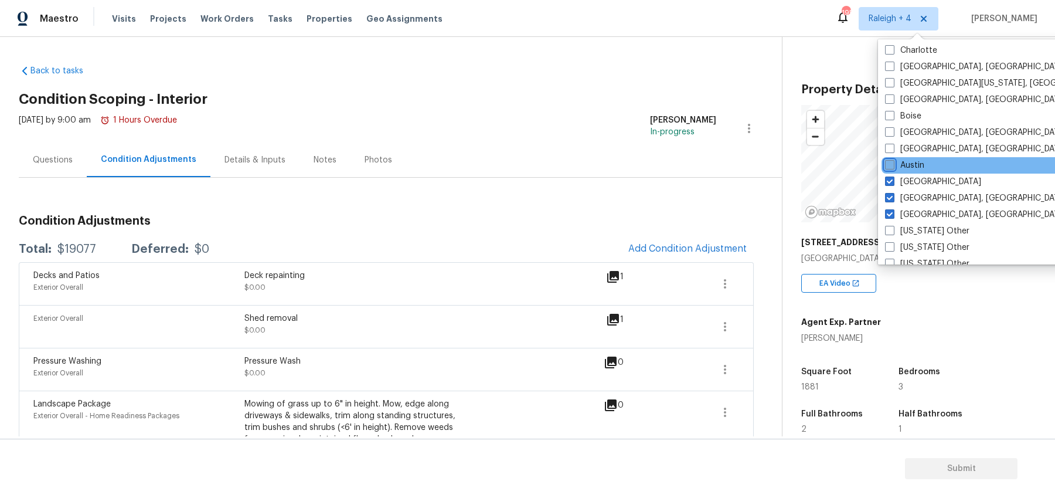
checkbox input "false"
click at [889, 179] on span at bounding box center [889, 180] width 9 height 9
click at [889, 179] on input "[GEOGRAPHIC_DATA]" at bounding box center [889, 180] width 8 height 8
checkbox input "false"
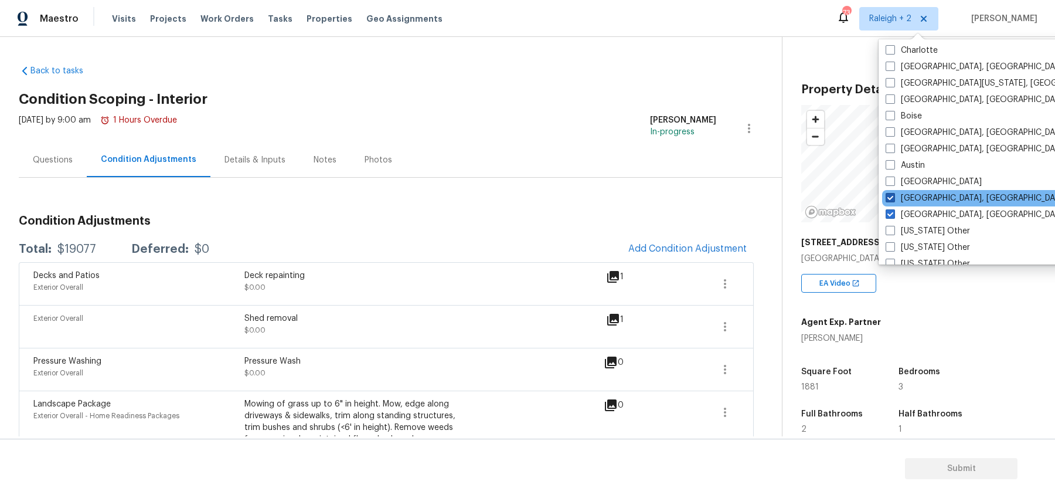
click at [889, 195] on span at bounding box center [890, 197] width 9 height 9
click at [889, 195] on input "[GEOGRAPHIC_DATA], [GEOGRAPHIC_DATA]" at bounding box center [890, 196] width 8 height 8
checkbox input "false"
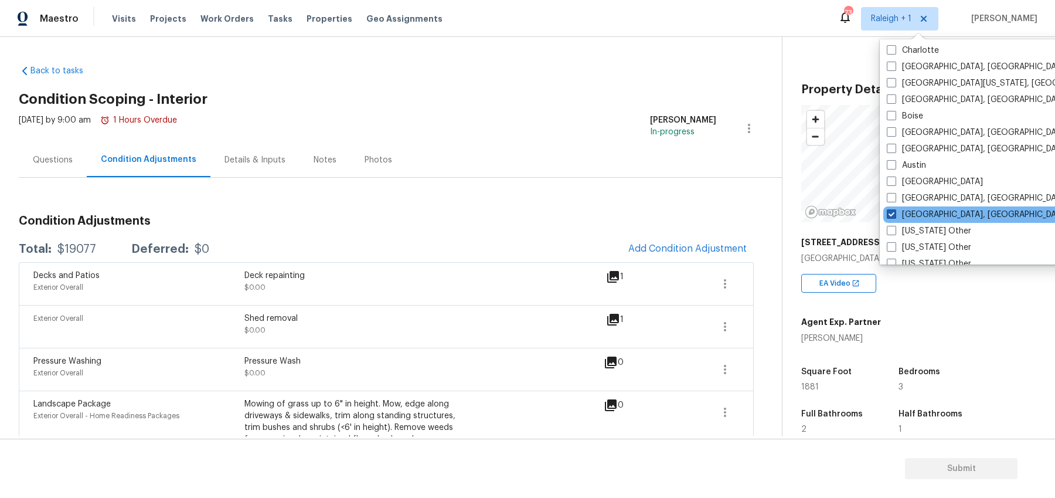
click at [892, 213] on span at bounding box center [891, 213] width 9 height 9
click at [892, 213] on input "[GEOGRAPHIC_DATA], [GEOGRAPHIC_DATA]" at bounding box center [891, 213] width 8 height 8
checkbox input "false"
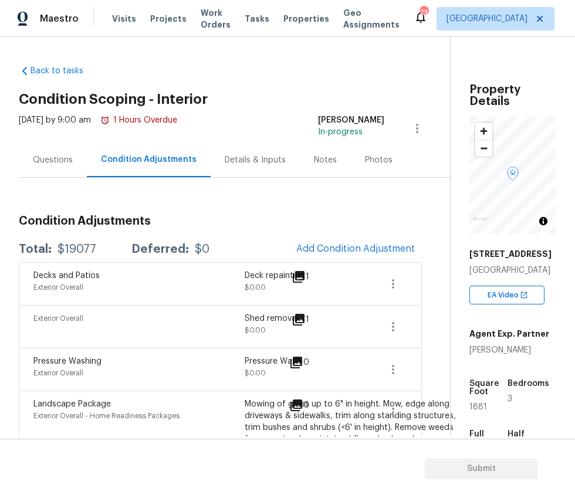
click at [316, 162] on div "Notes" at bounding box center [325, 160] width 23 height 12
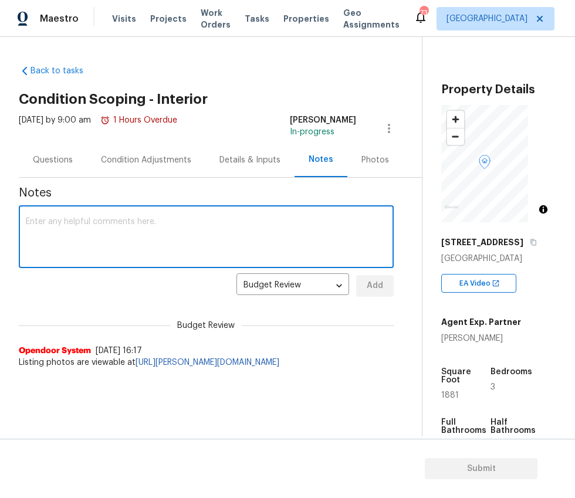
click at [234, 236] on textarea at bounding box center [206, 237] width 361 height 41
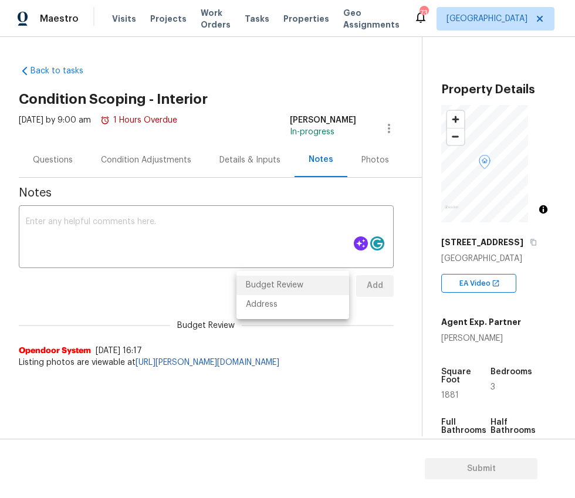
click at [280, 279] on body "Maestro Visits Projects Work Orders Tasks Properties Geo Assignments 73 Raleigh…" at bounding box center [287, 249] width 575 height 498
click at [195, 293] on div at bounding box center [287, 249] width 575 height 498
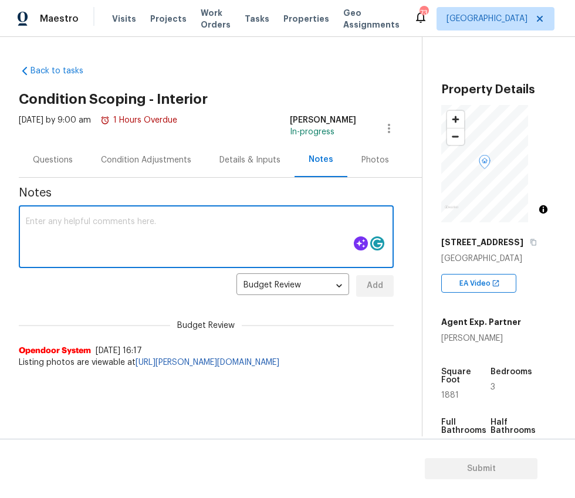
click at [220, 240] on textarea at bounding box center [206, 237] width 361 height 41
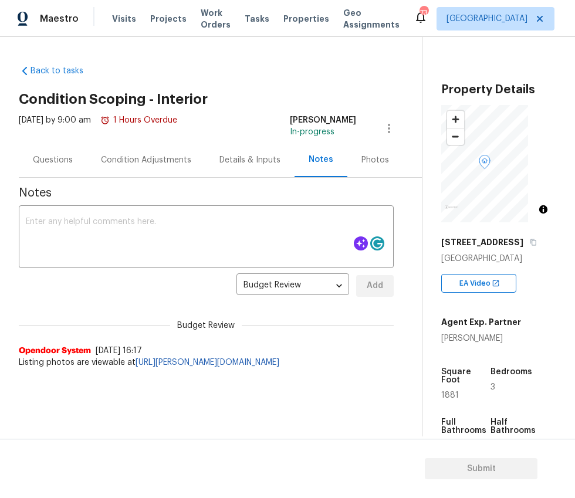
click at [118, 157] on div "Condition Adjustments" at bounding box center [146, 160] width 90 height 12
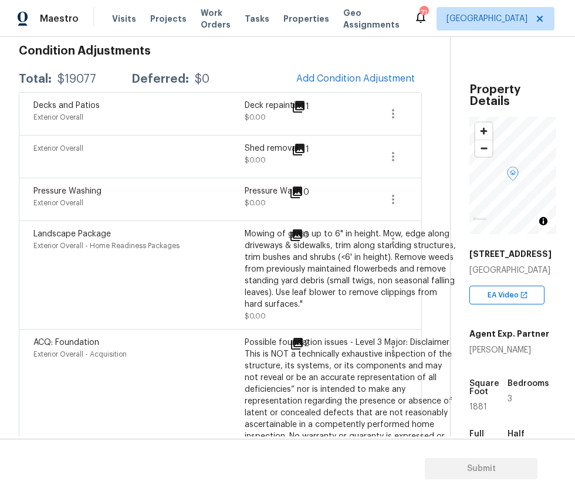
scroll to position [186, 0]
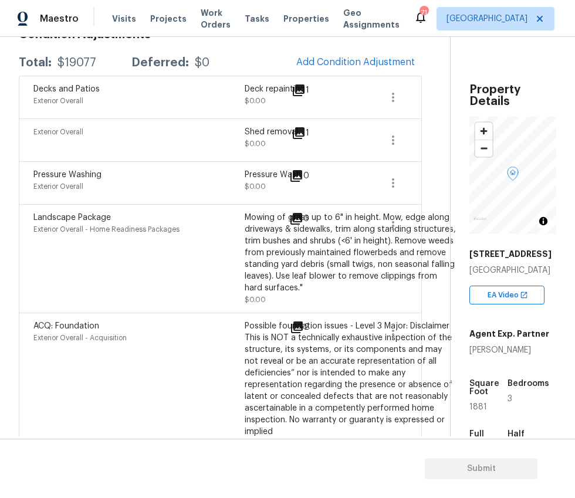
click at [50, 174] on span "Pressure Washing" at bounding box center [67, 175] width 68 height 8
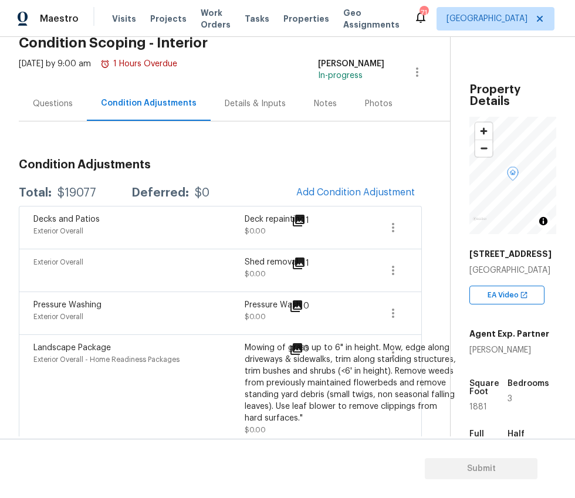
scroll to position [57, 0]
